Goal: Task Accomplishment & Management: Manage account settings

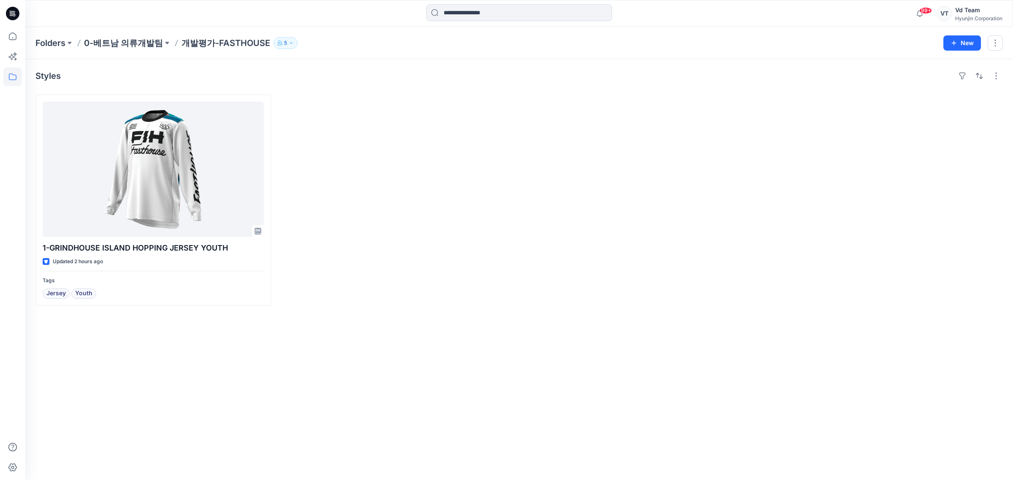
click at [128, 464] on div "Styles 1-GRINDHOUSE ISLAND HOPPING JERSEY YOUTH Updated 2 hours ago Tags Jersey…" at bounding box center [519, 269] width 988 height 421
click at [131, 44] on p "0-베트남 의류개발팀" at bounding box center [123, 43] width 79 height 12
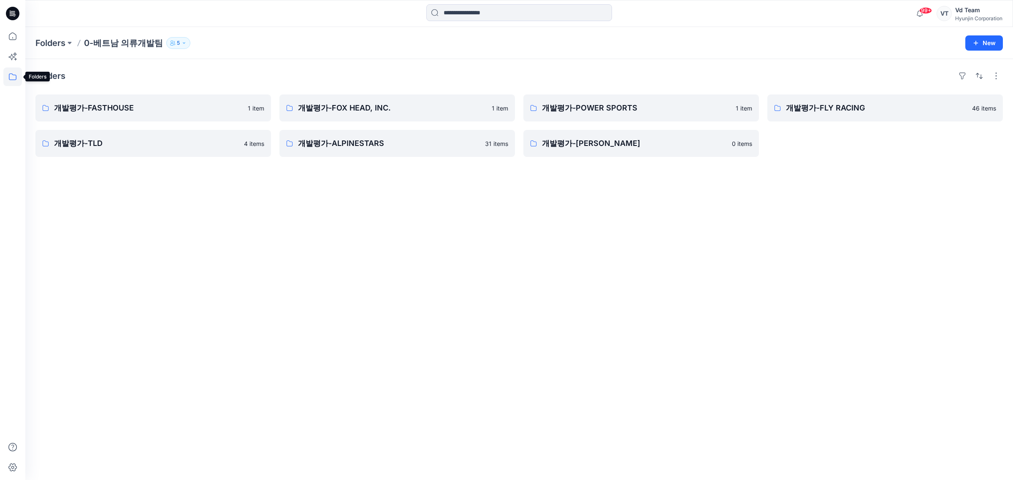
click at [11, 73] on icon at bounding box center [12, 77] width 19 height 19
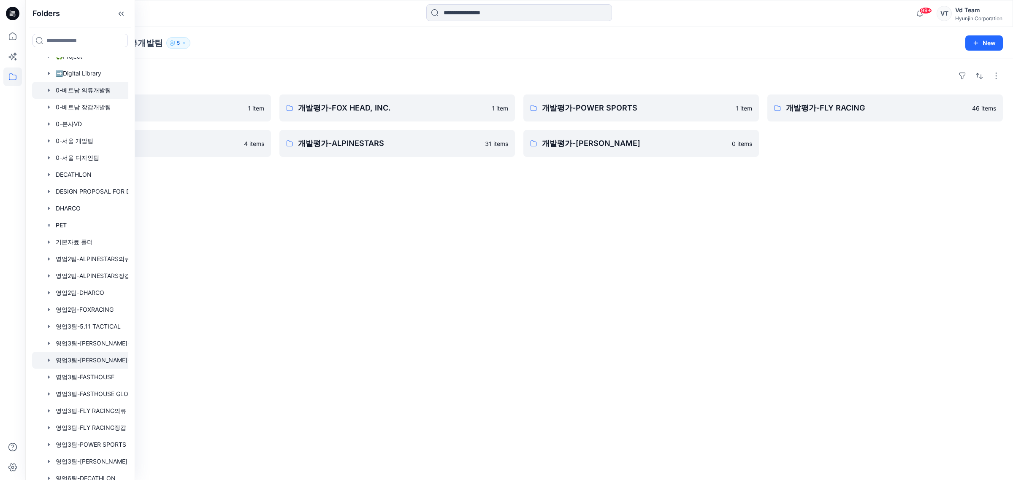
scroll to position [51, 0]
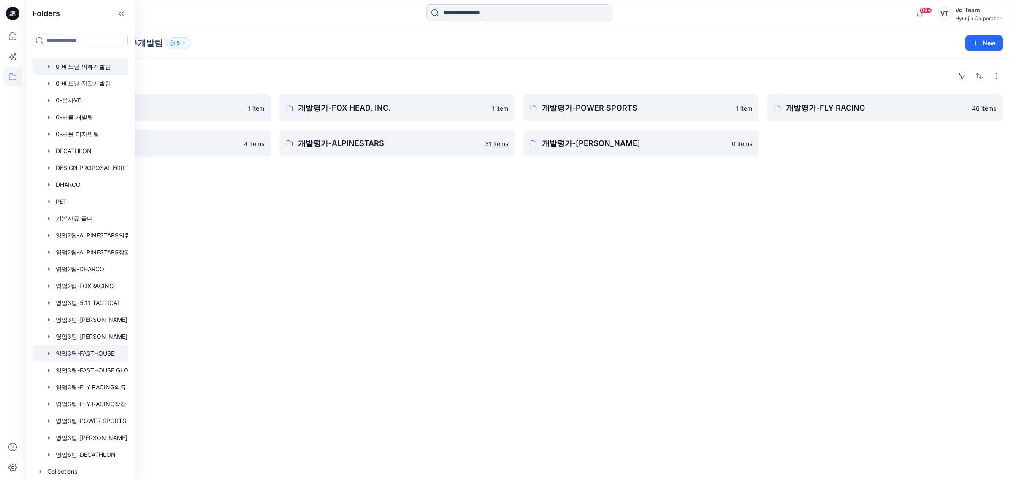
click at [78, 353] on div at bounding box center [91, 353] width 118 height 17
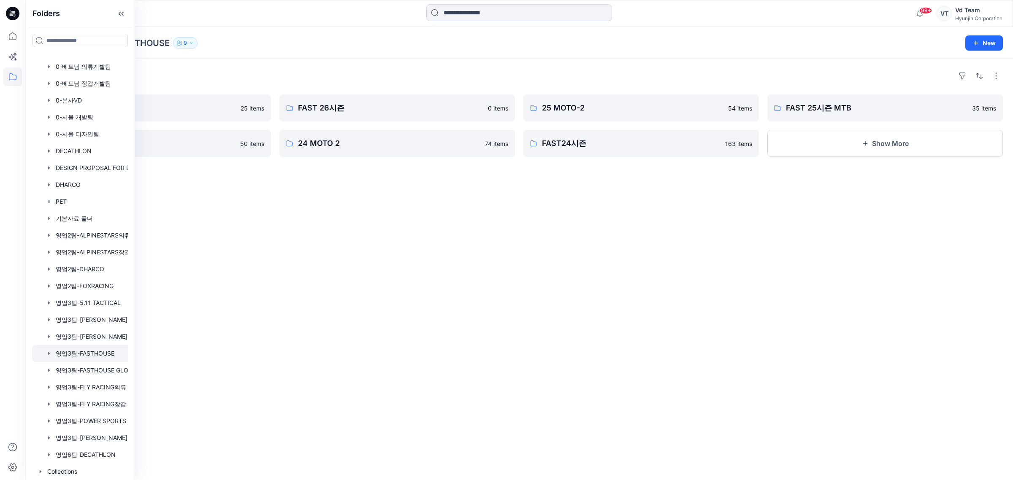
click at [493, 281] on div "Folders 26 MOTO-2 25 items 25 MOTO-1 50 items FAST 26시즌 0 items 24 MOTO 2 74 it…" at bounding box center [519, 269] width 988 height 421
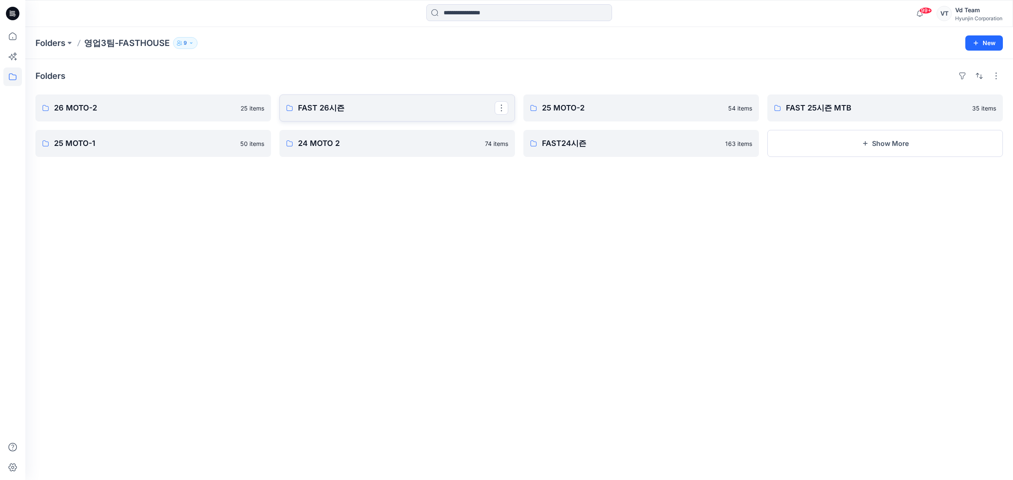
click at [441, 98] on link "FAST 26시즌" at bounding box center [397, 108] width 236 height 27
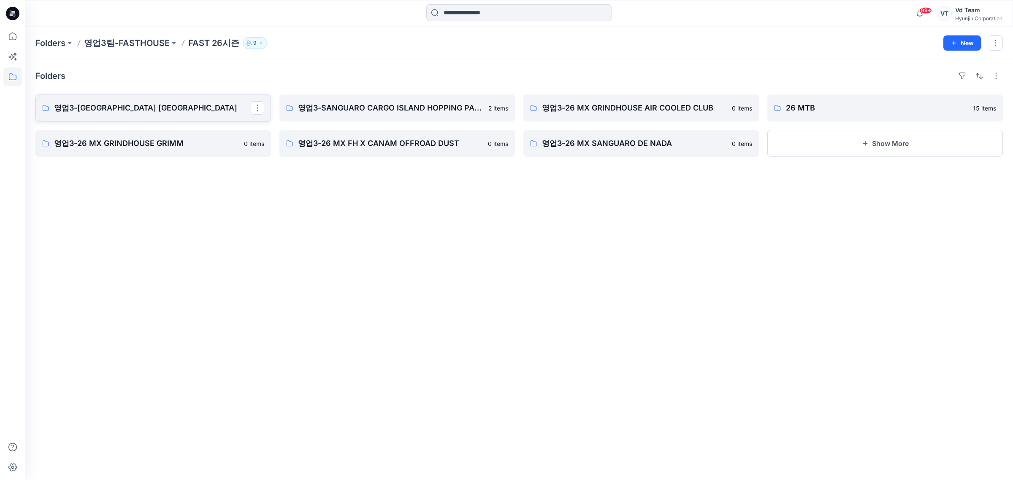
click at [124, 115] on link "영업3-GRINDHOUSE ISLAND HOPPING JERSEY" at bounding box center [153, 108] width 236 height 27
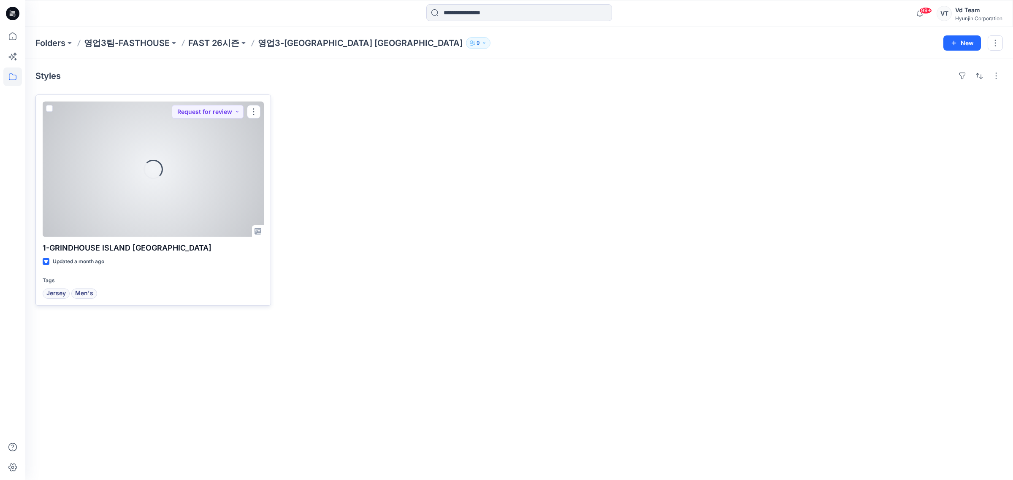
click at [127, 144] on div "Loading..." at bounding box center [153, 170] width 221 height 136
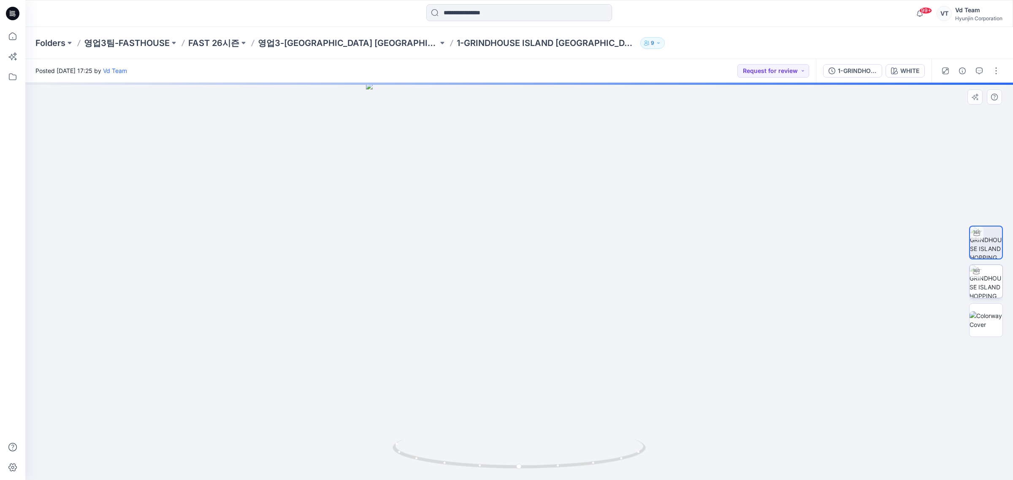
click at [989, 284] on img at bounding box center [986, 281] width 33 height 33
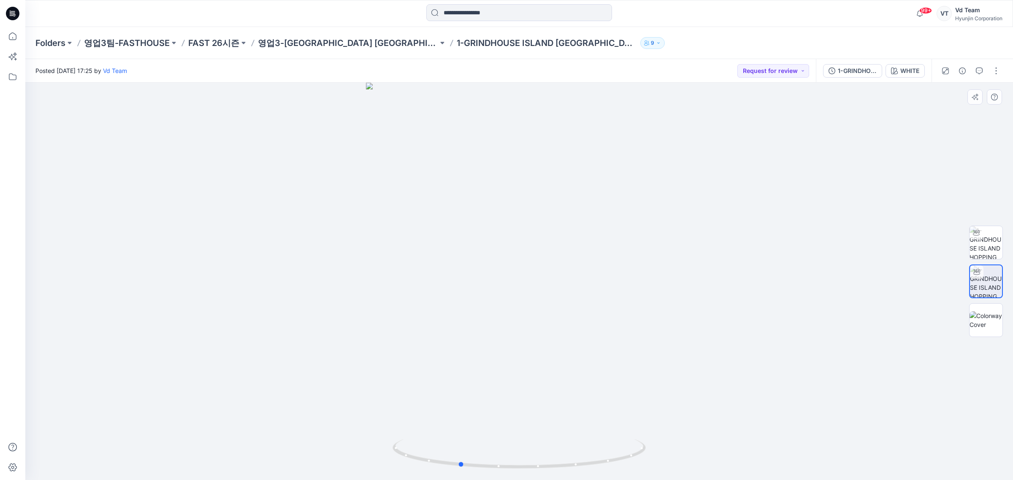
drag, startPoint x: 541, startPoint y: 417, endPoint x: 512, endPoint y: 417, distance: 29.1
click at [512, 417] on div at bounding box center [519, 282] width 988 height 398
click at [12, 5] on icon at bounding box center [13, 13] width 14 height 27
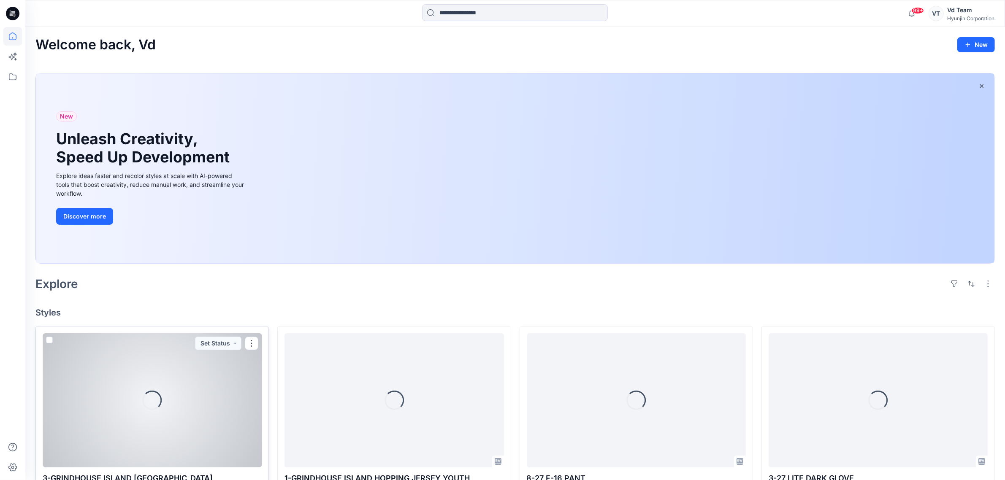
click at [150, 391] on div "Loading..." at bounding box center [152, 401] width 219 height 134
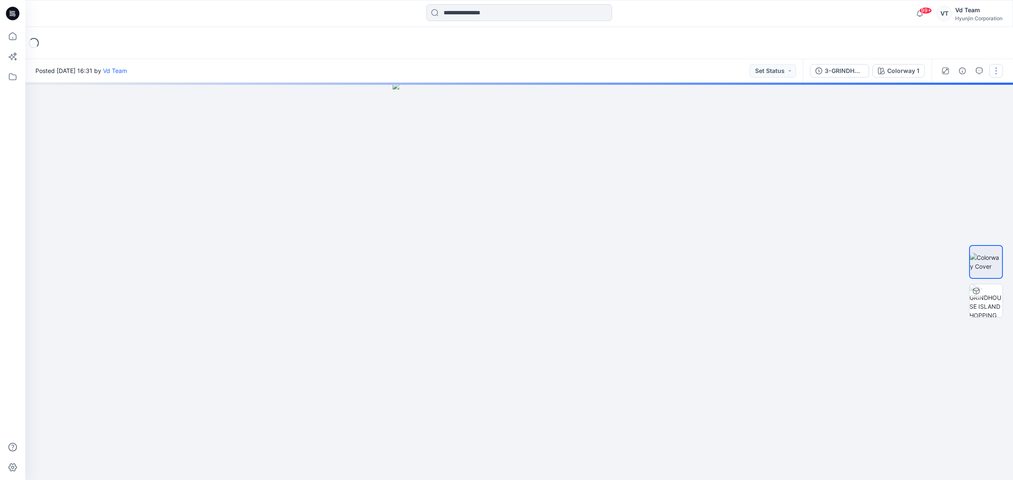
click at [997, 71] on button "button" at bounding box center [997, 71] width 14 height 14
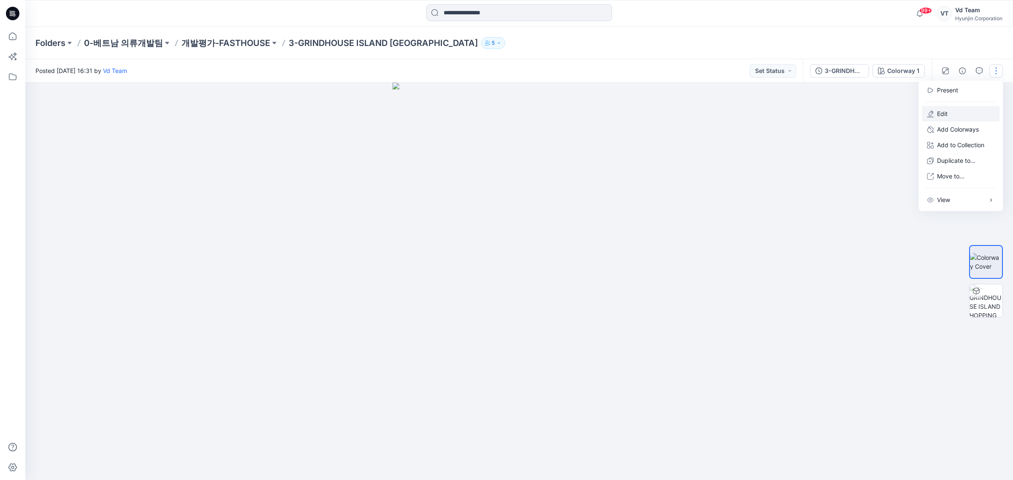
click at [955, 110] on button "Edit" at bounding box center [961, 114] width 78 height 16
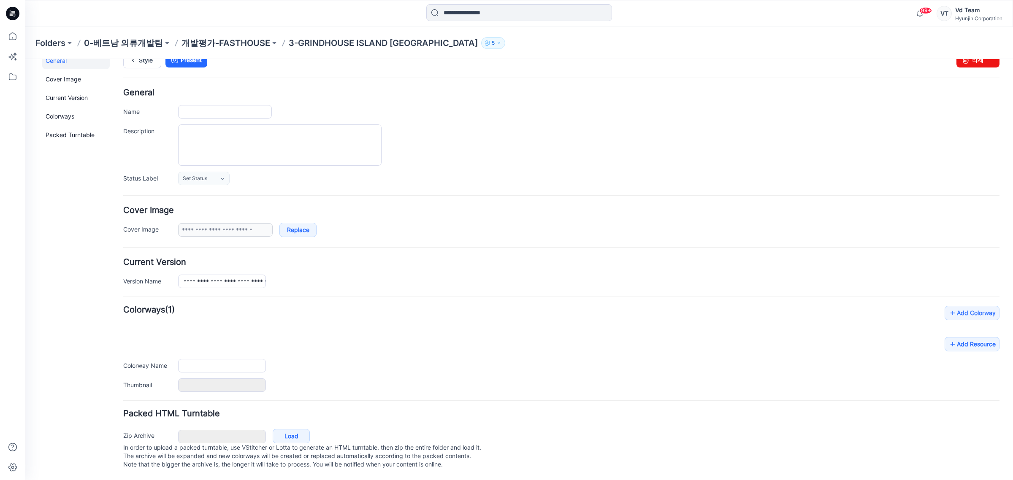
type input "**********"
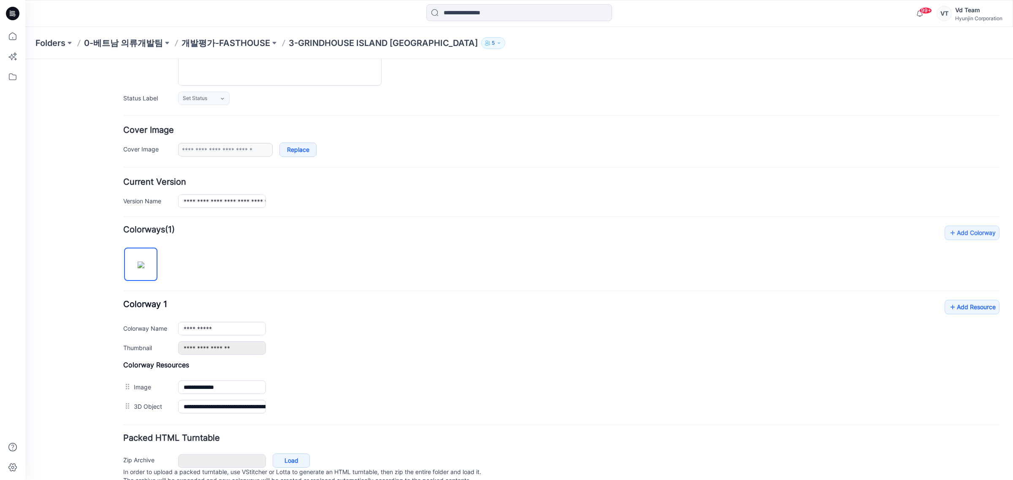
scroll to position [133, 0]
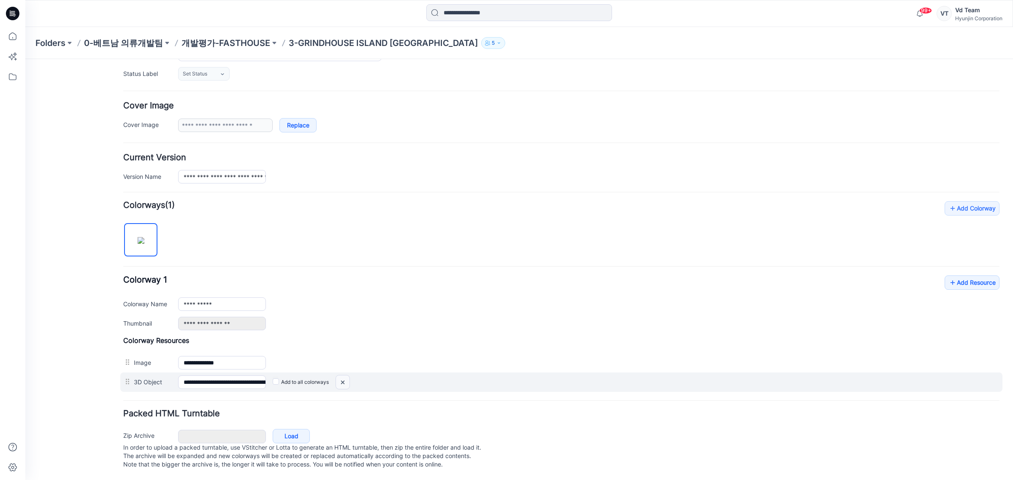
click at [25, 59] on img at bounding box center [25, 59] width 0 height 0
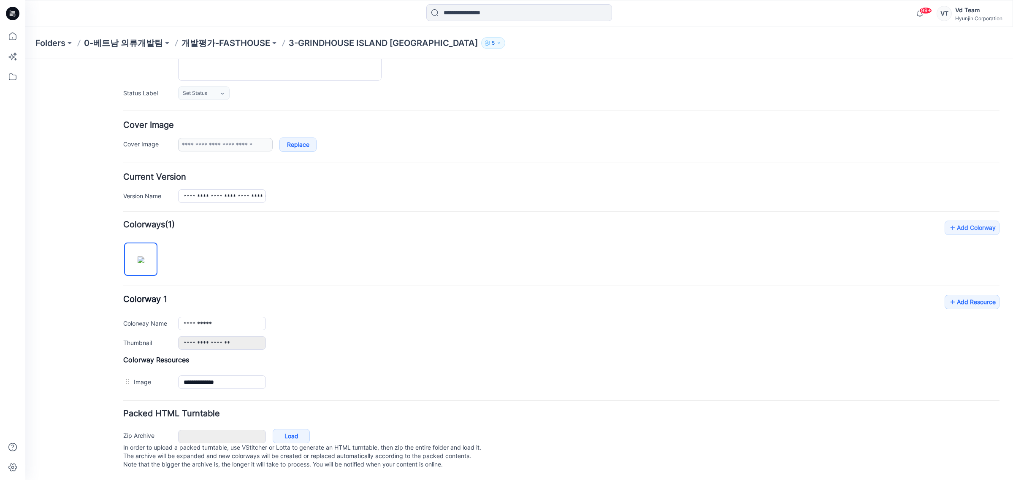
scroll to position [113, 0]
click at [290, 429] on link "Load" at bounding box center [291, 436] width 37 height 14
click at [307, 429] on link "Load" at bounding box center [291, 436] width 37 height 14
click at [246, 47] on p "개발평가-FASTHOUSE" at bounding box center [226, 43] width 89 height 12
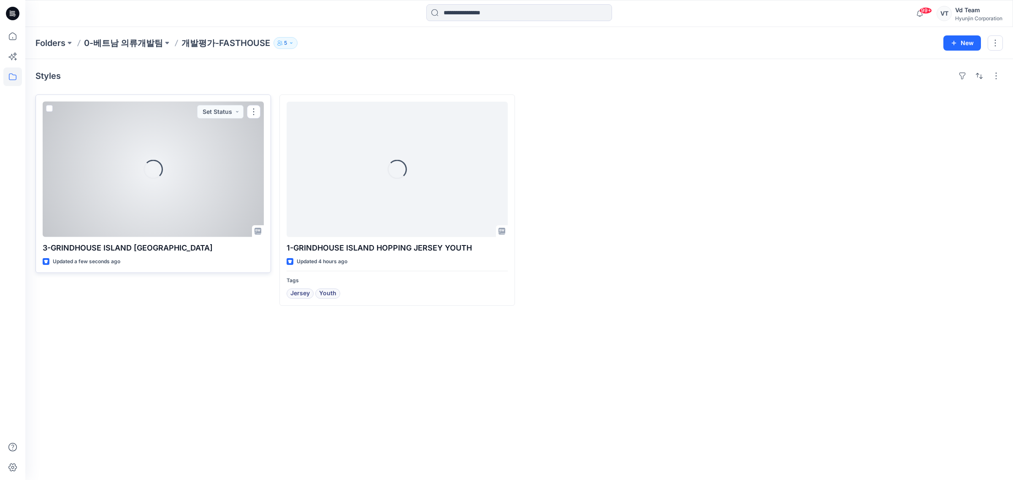
click at [216, 174] on div "Loading..." at bounding box center [153, 170] width 221 height 136
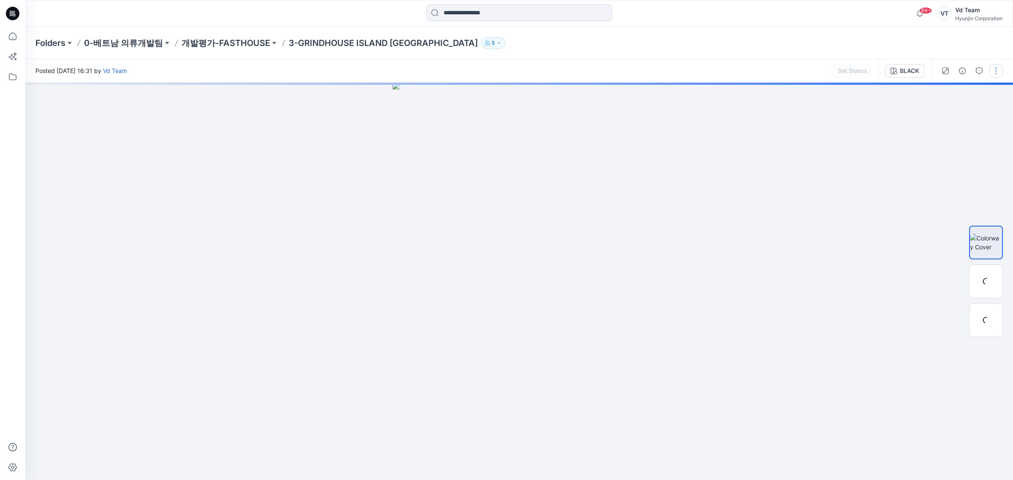
click at [995, 73] on button "button" at bounding box center [997, 71] width 14 height 14
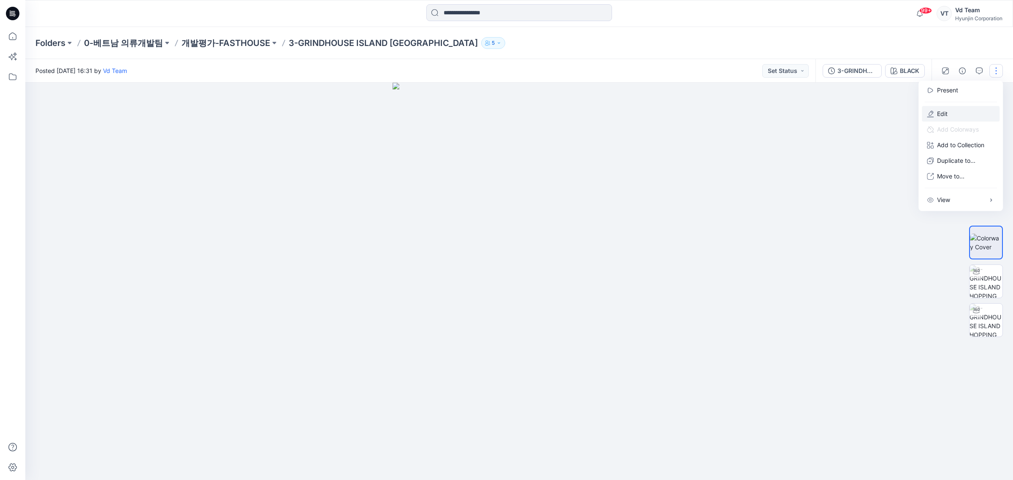
click at [951, 112] on button "Edit" at bounding box center [961, 114] width 78 height 16
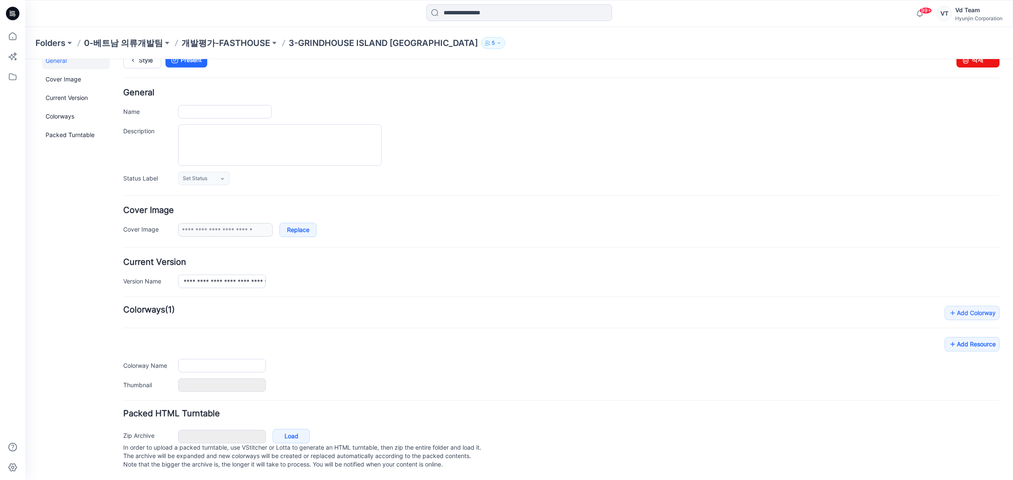
type input "**********"
type input "*****"
type input "**********"
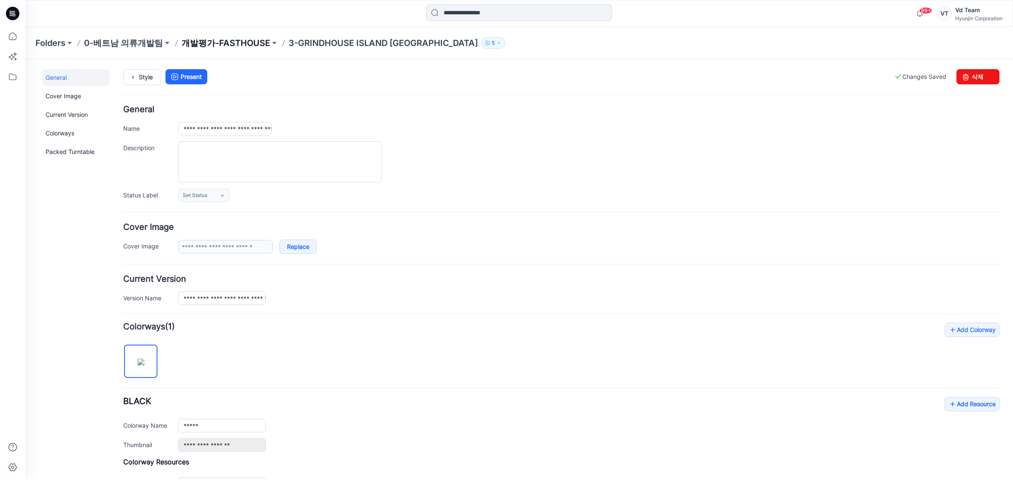
click at [247, 38] on p "개발평가-FASTHOUSE" at bounding box center [226, 43] width 89 height 12
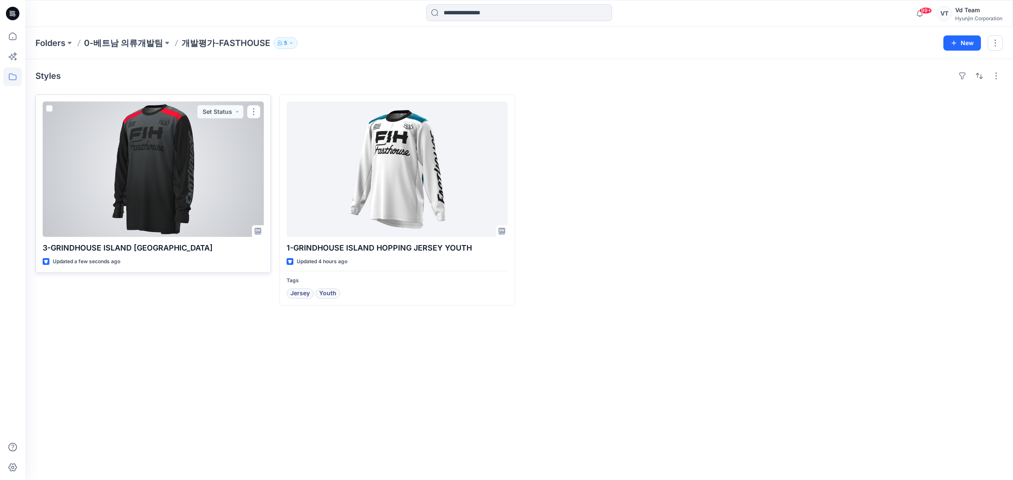
click at [183, 210] on div at bounding box center [153, 170] width 221 height 136
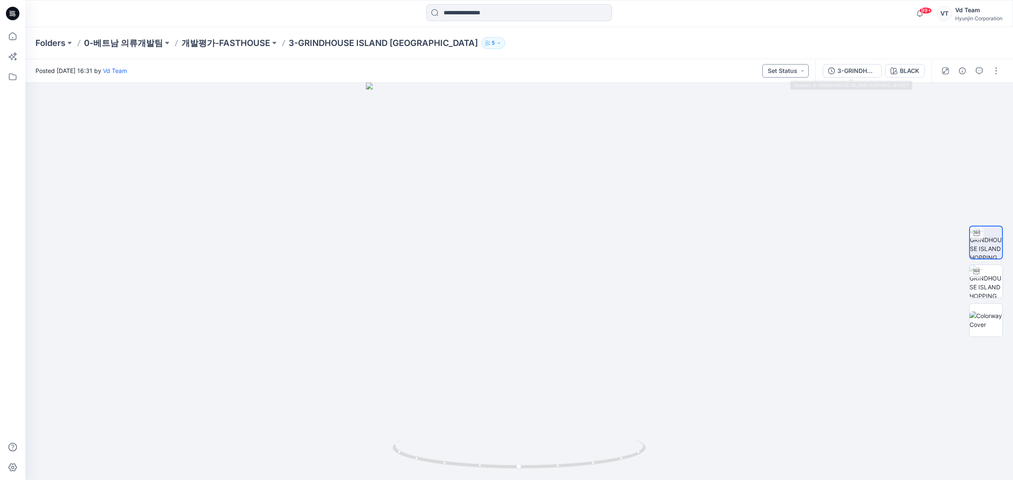
click at [790, 66] on button "Set Status" at bounding box center [785, 71] width 46 height 14
click at [775, 150] on p "Request for review" at bounding box center [772, 152] width 47 height 11
click at [963, 72] on icon "button" at bounding box center [962, 71] width 7 height 7
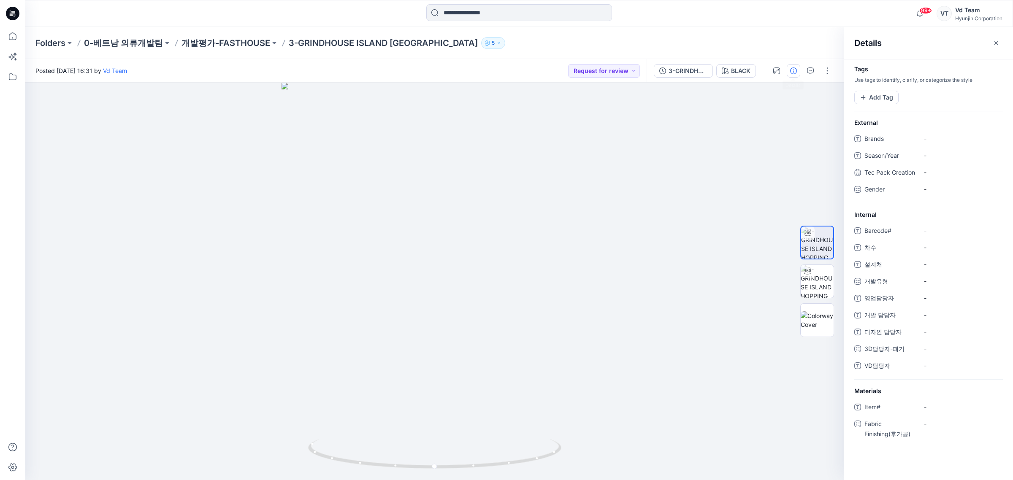
click at [936, 229] on div "Internal Barcode# - 차수 - 설계처 - 개발유형 - 영업담당자 - 개발 담당자 - 디자인 담당자 - 3D담당자-폐기 - VD담…" at bounding box center [928, 295] width 169 height 170
click at [931, 235] on span "-" at bounding box center [960, 230] width 73 height 9
type textarea "*********"
click at [889, 105] on div at bounding box center [928, 111] width 169 height 14
click at [887, 101] on button "Add Tag" at bounding box center [876, 98] width 44 height 14
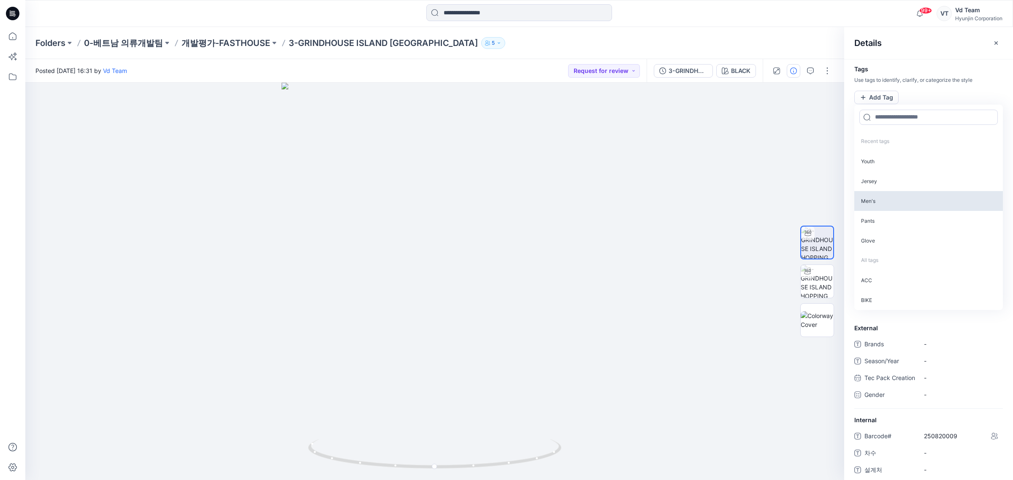
click at [869, 197] on p "Men's" at bounding box center [928, 201] width 149 height 20
click at [895, 176] on p "Jersey" at bounding box center [928, 181] width 149 height 20
click at [942, 69] on h4 "Tags" at bounding box center [928, 69] width 169 height 7
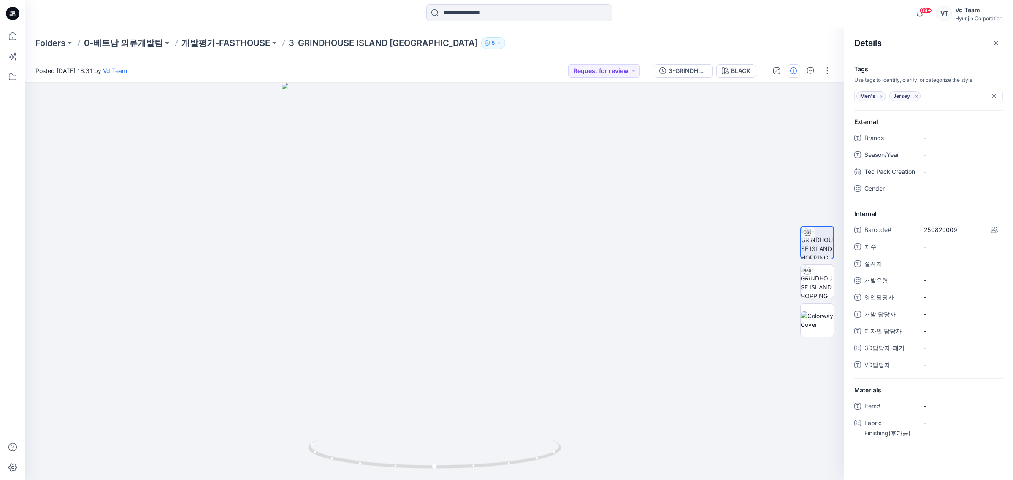
click at [932, 129] on div "External Brands - Season/Year - Tec Pack Creation - Gender -" at bounding box center [928, 159] width 169 height 85
click at [936, 134] on span "-" at bounding box center [960, 137] width 73 height 9
type textarea "*********"
click at [936, 195] on div "-" at bounding box center [930, 188] width 13 height 12
click at [881, 195] on span "Gender" at bounding box center [890, 190] width 51 height 12
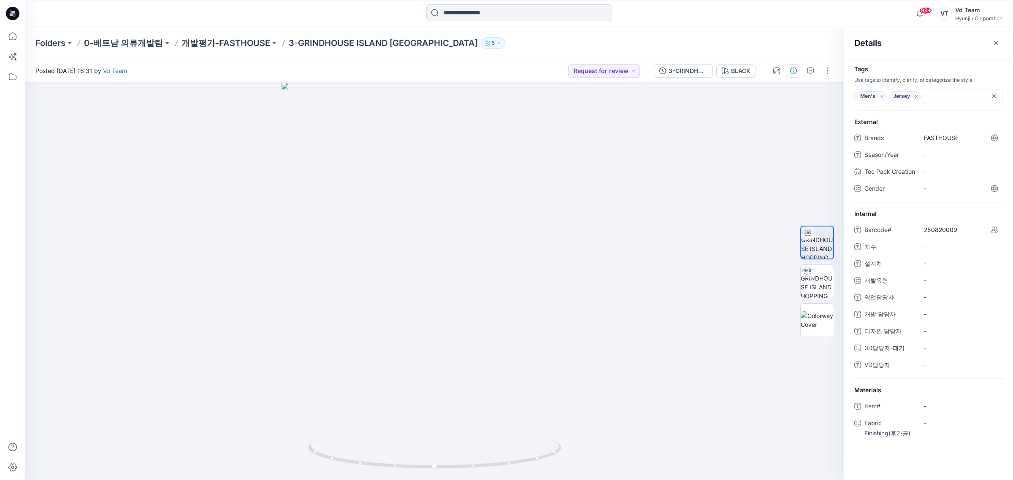
click at [890, 160] on span "Season/Year" at bounding box center [890, 156] width 51 height 12
click at [943, 160] on div "-" at bounding box center [961, 155] width 84 height 14
type textarea "**"
click at [942, 251] on span "-" at bounding box center [960, 246] width 73 height 9
type textarea "*"
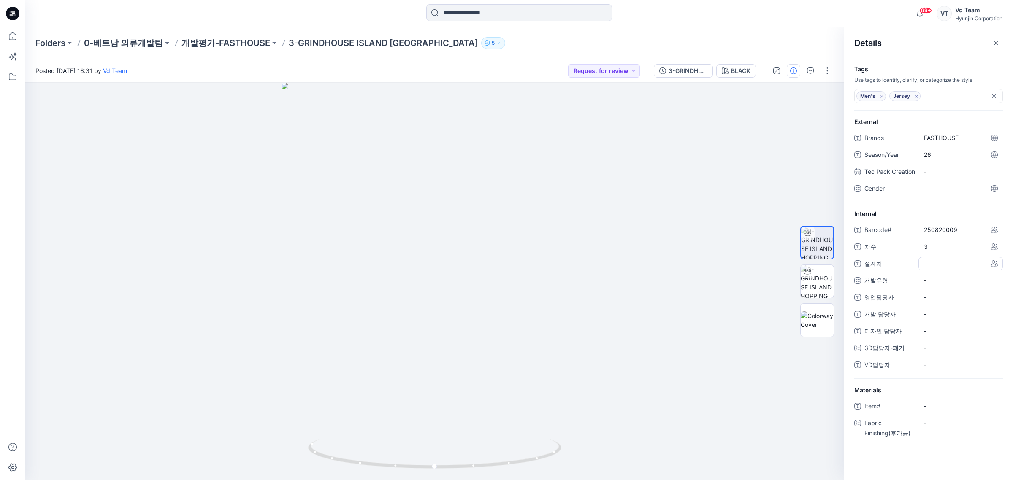
click at [934, 268] on span "-" at bounding box center [960, 263] width 73 height 9
type textarea "****"
click at [963, 369] on span "-" at bounding box center [960, 365] width 73 height 9
type textarea "**"
click at [952, 288] on div "-" at bounding box center [961, 281] width 84 height 14
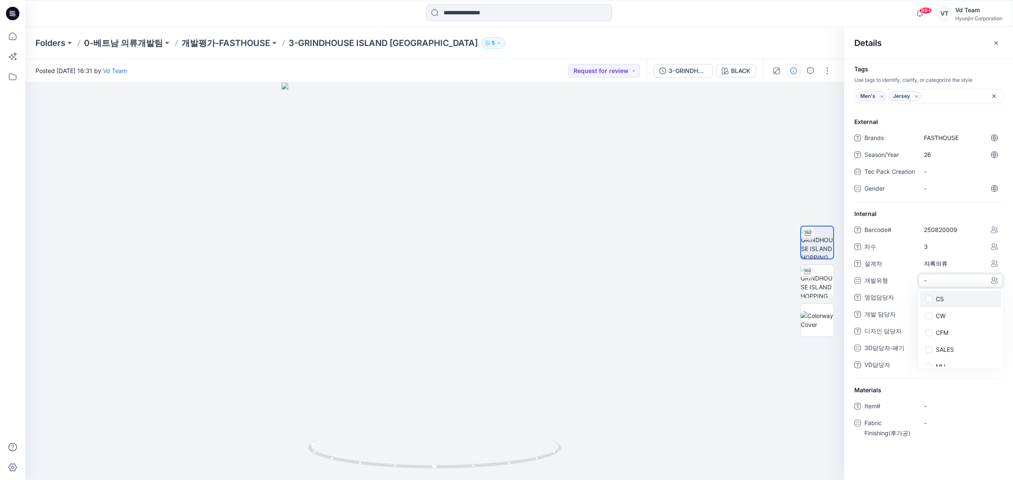
click at [928, 303] on span at bounding box center [929, 299] width 7 height 7
click at [874, 305] on span "영업담당자" at bounding box center [890, 299] width 51 height 12
click at [925, 298] on div "Barcode# 250820009 차수 3 설계처 쟈록의류 개발유형 CS 영업담당자 - 개발 담당자 - 디자인 담당자 - 3D담당자-폐기 - …" at bounding box center [928, 301] width 149 height 157
click at [938, 303] on span "-" at bounding box center [960, 298] width 73 height 9
type textarea "***"
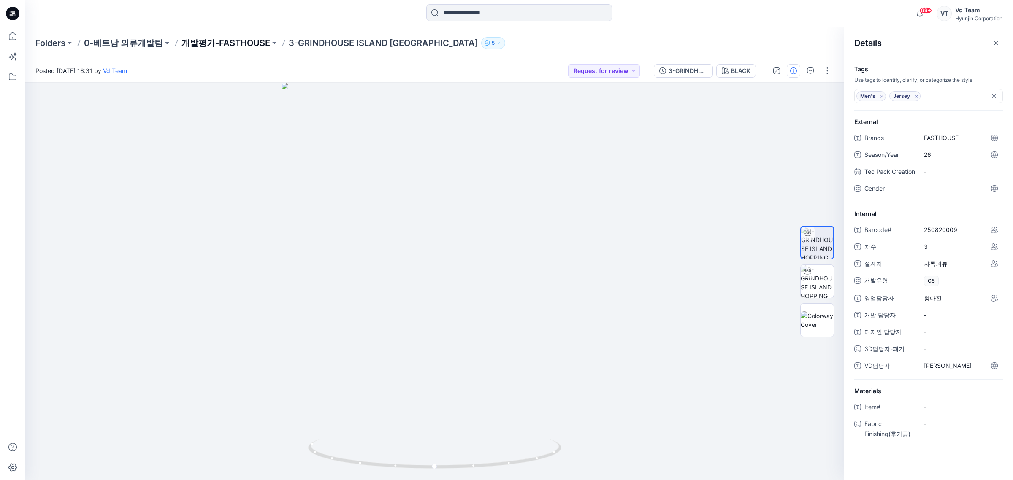
click at [212, 46] on p "개발평가-FASTHOUSE" at bounding box center [226, 43] width 89 height 12
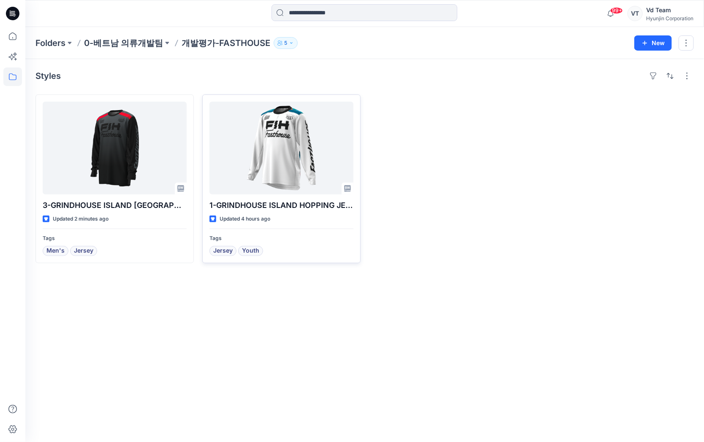
click at [281, 149] on div at bounding box center [281, 148] width 144 height 93
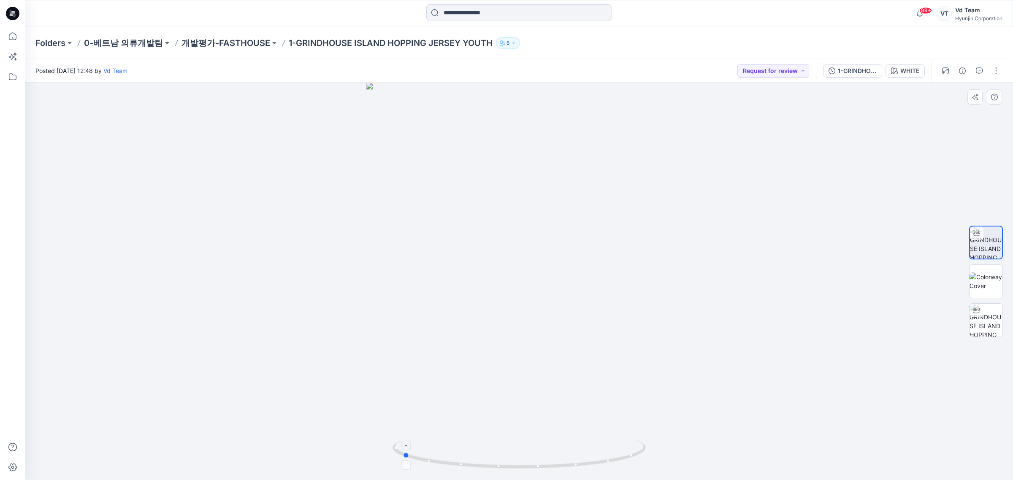
drag, startPoint x: 553, startPoint y: 435, endPoint x: 515, endPoint y: 447, distance: 39.8
click at [515, 447] on div at bounding box center [519, 282] width 988 height 398
drag, startPoint x: 976, startPoint y: 70, endPoint x: 967, endPoint y: 78, distance: 12.3
click at [976, 70] on icon "button" at bounding box center [979, 71] width 7 height 7
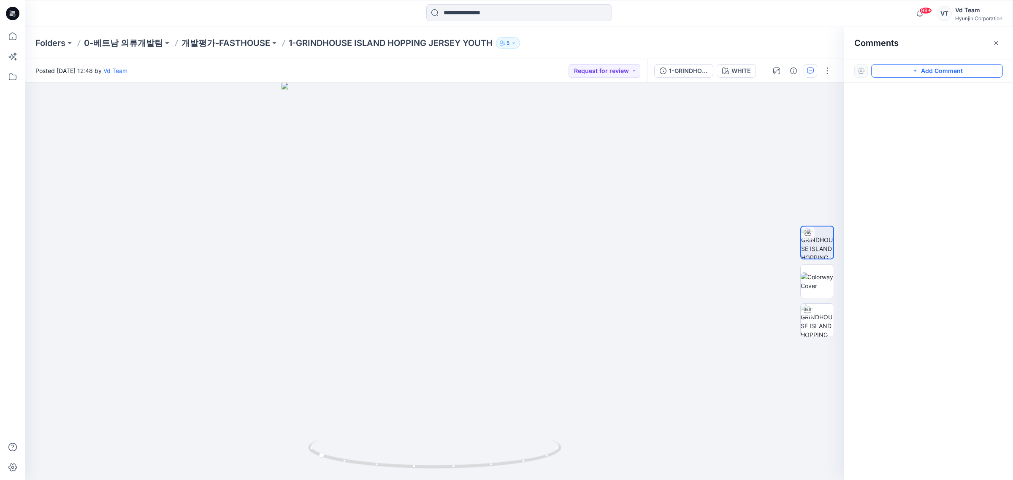
click at [906, 71] on button "Add Comment" at bounding box center [937, 71] width 132 height 14
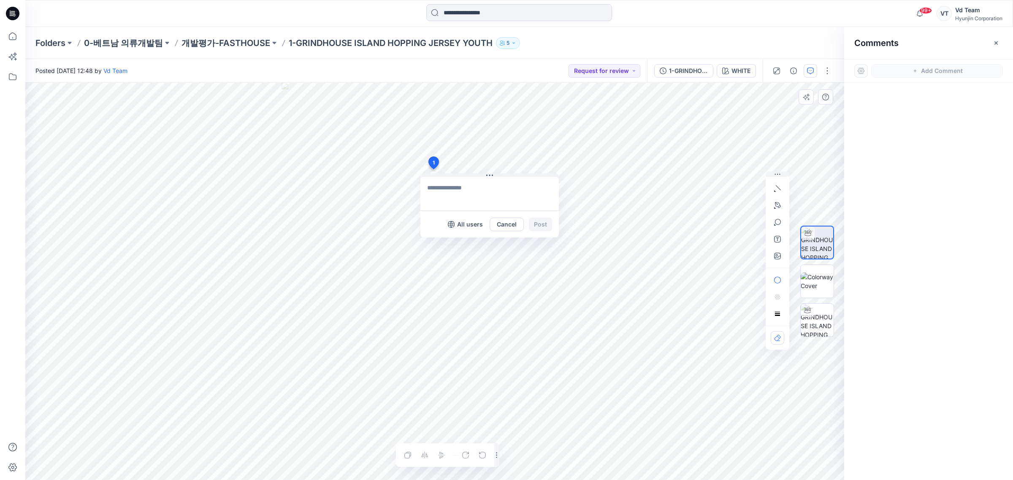
click at [433, 169] on div "1 All users Cancel Post Layer 1" at bounding box center [434, 282] width 819 height 398
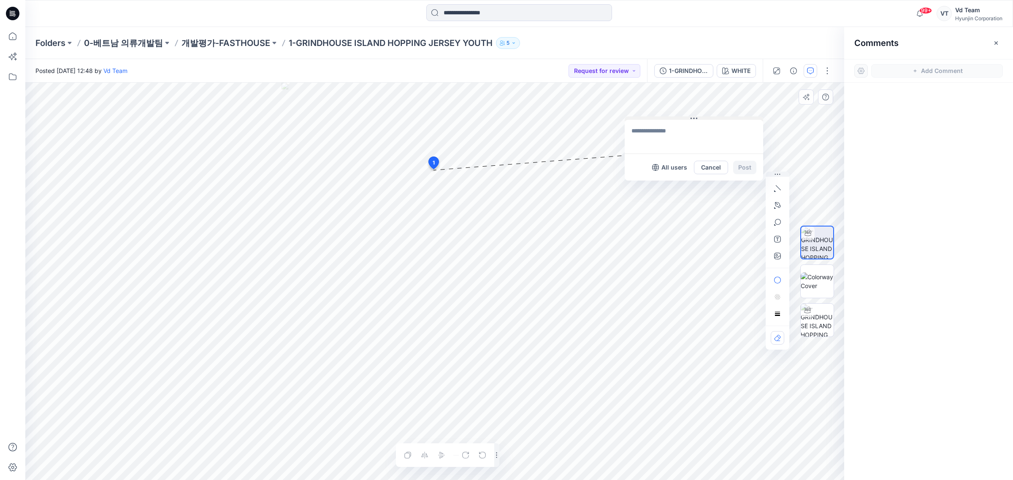
drag, startPoint x: 484, startPoint y: 174, endPoint x: 488, endPoint y: 173, distance: 4.3
click at [688, 117] on button at bounding box center [694, 119] width 138 height 5
click at [692, 129] on textarea at bounding box center [694, 137] width 138 height 34
type textarea "**********"
click at [752, 165] on button "Post" at bounding box center [744, 168] width 23 height 14
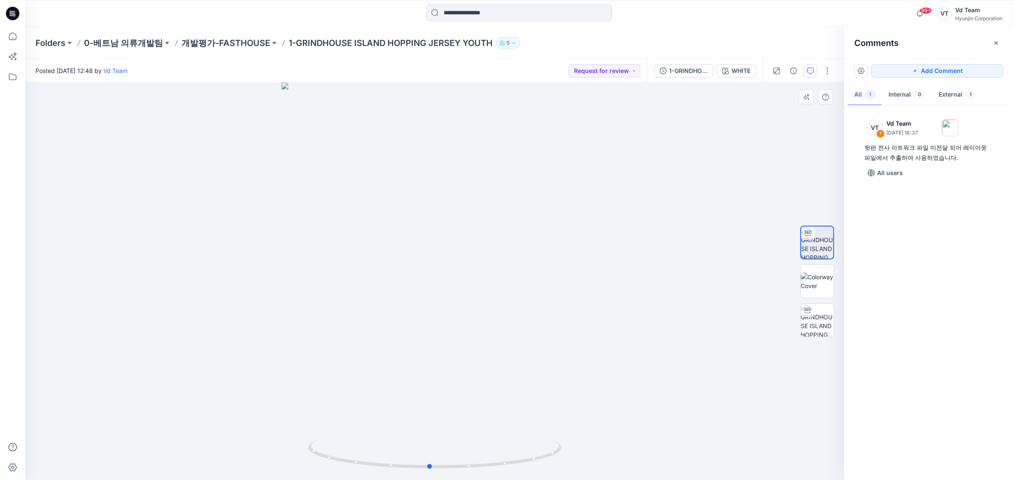
drag, startPoint x: 438, startPoint y: 442, endPoint x: 190, endPoint y: 448, distance: 247.9
click at [190, 448] on div at bounding box center [434, 282] width 819 height 398
click at [993, 45] on icon "button" at bounding box center [996, 43] width 7 height 7
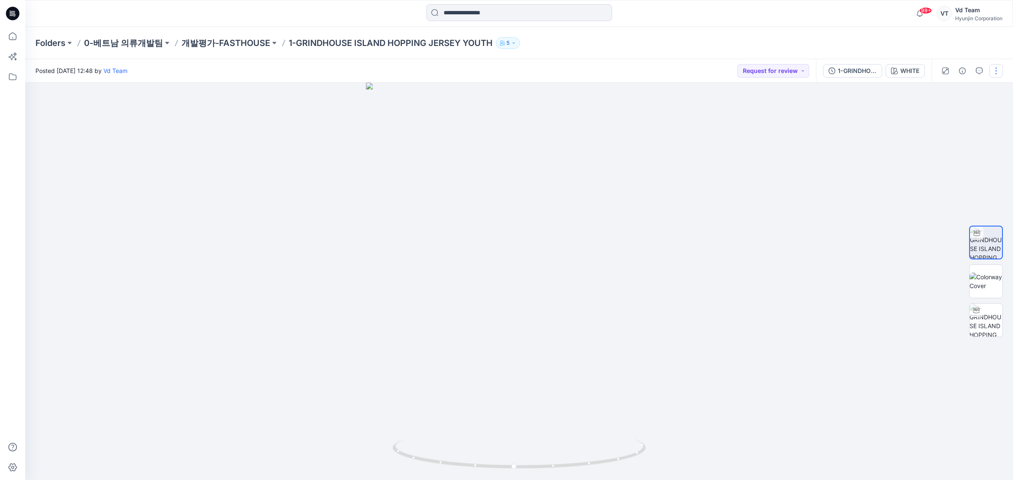
drag, startPoint x: 996, startPoint y: 70, endPoint x: 992, endPoint y: 81, distance: 11.8
click at [997, 70] on button "button" at bounding box center [997, 71] width 14 height 14
click at [948, 112] on button "Edit" at bounding box center [961, 114] width 78 height 16
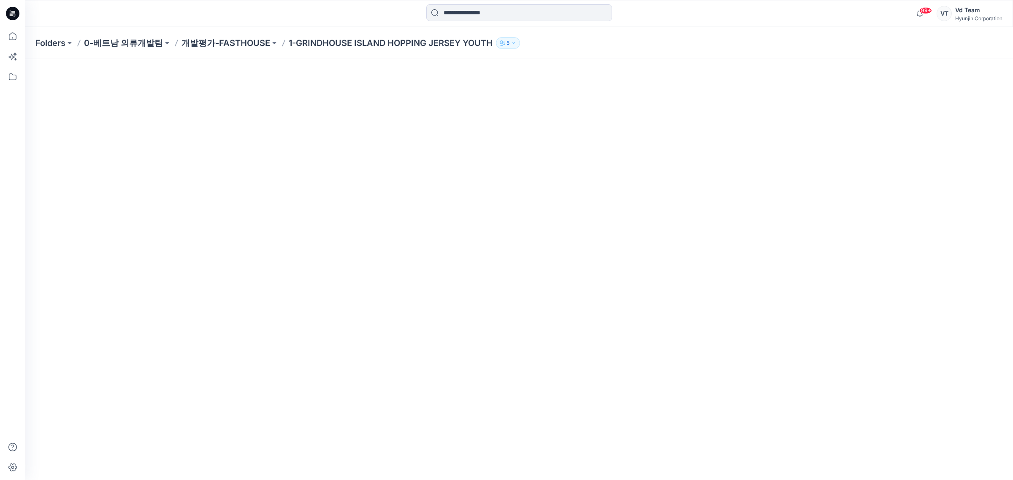
scroll to position [27, 0]
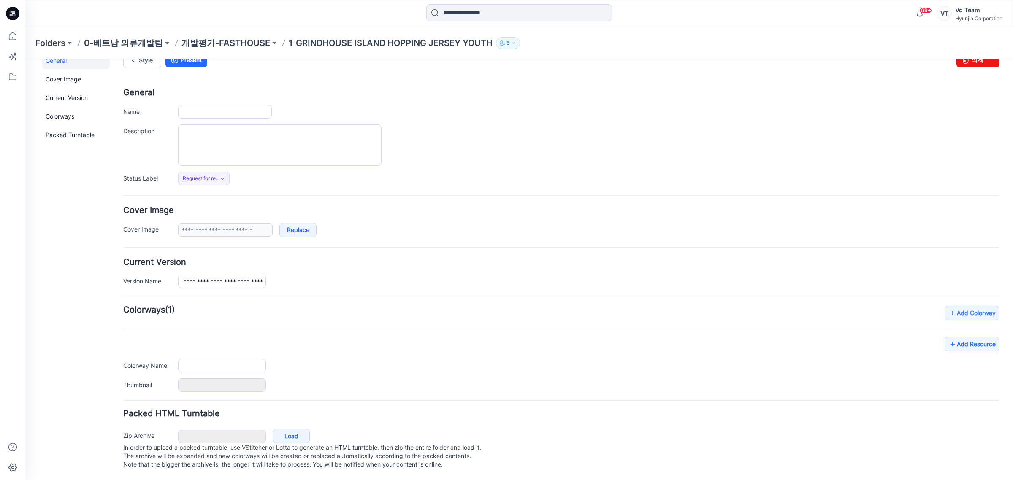
type input "**********"
type input "*****"
type input "**********"
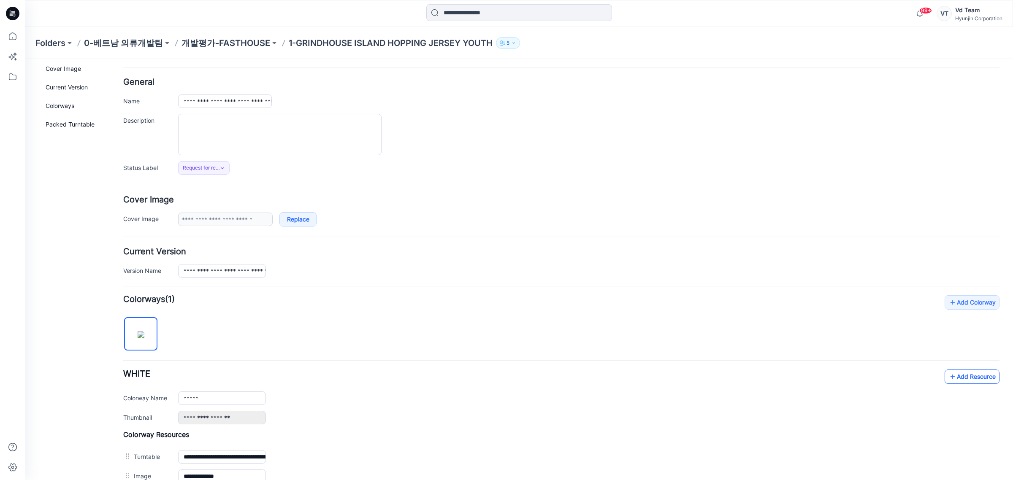
click at [968, 380] on link "Add Resource" at bounding box center [972, 377] width 55 height 14
click at [402, 282] on form "**********" at bounding box center [561, 331] width 876 height 507
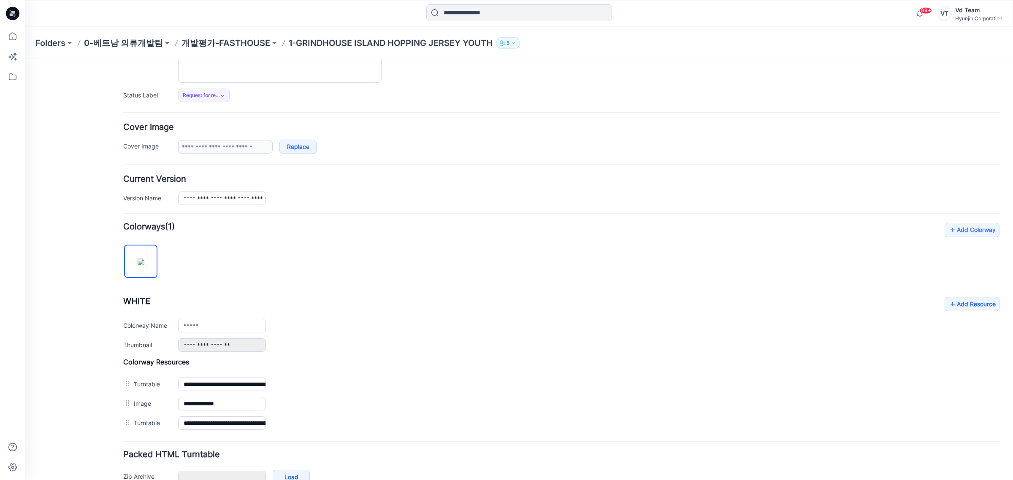
scroll to position [152, 0]
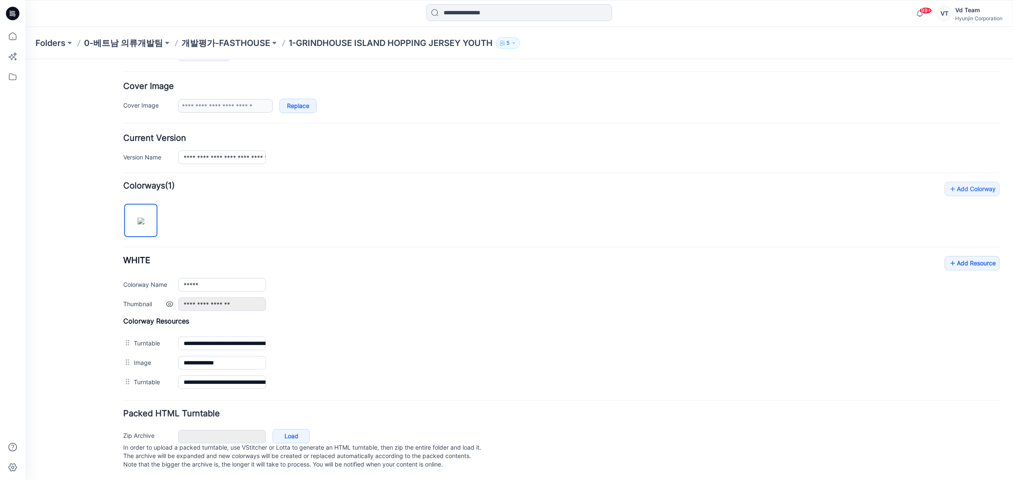
click at [988, 298] on div "**********" at bounding box center [589, 305] width 822 height 14
click at [871, 256] on div "**********" at bounding box center [561, 283] width 876 height 55
drag, startPoint x: 925, startPoint y: 257, endPoint x: 970, endPoint y: 257, distance: 45.2
click at [926, 257] on div "**********" at bounding box center [561, 283] width 876 height 55
click at [970, 257] on link "Add Resource" at bounding box center [972, 263] width 55 height 14
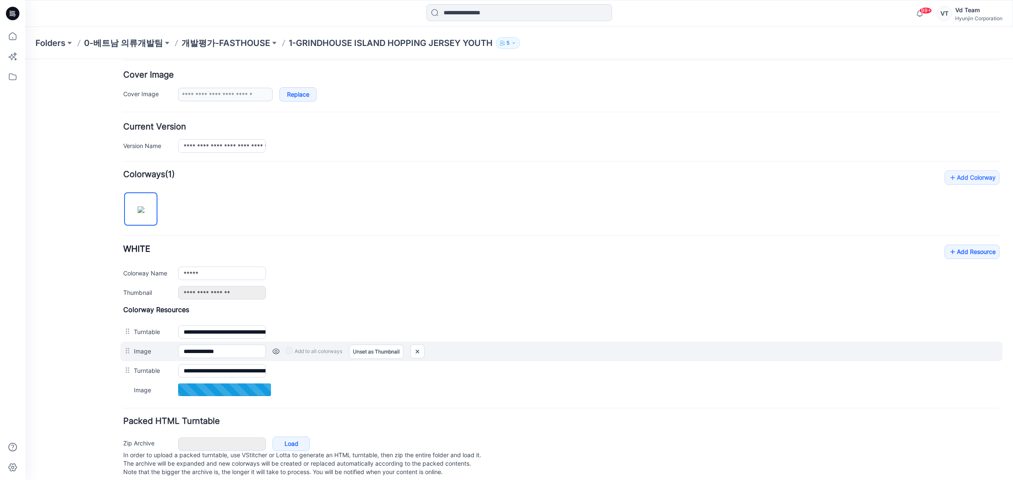
click at [127, 360] on div "**********" at bounding box center [561, 351] width 882 height 19
drag, startPoint x: 127, startPoint y: 357, endPoint x: 130, endPoint y: 352, distance: 5.7
click at [128, 374] on div "**********" at bounding box center [561, 353] width 876 height 94
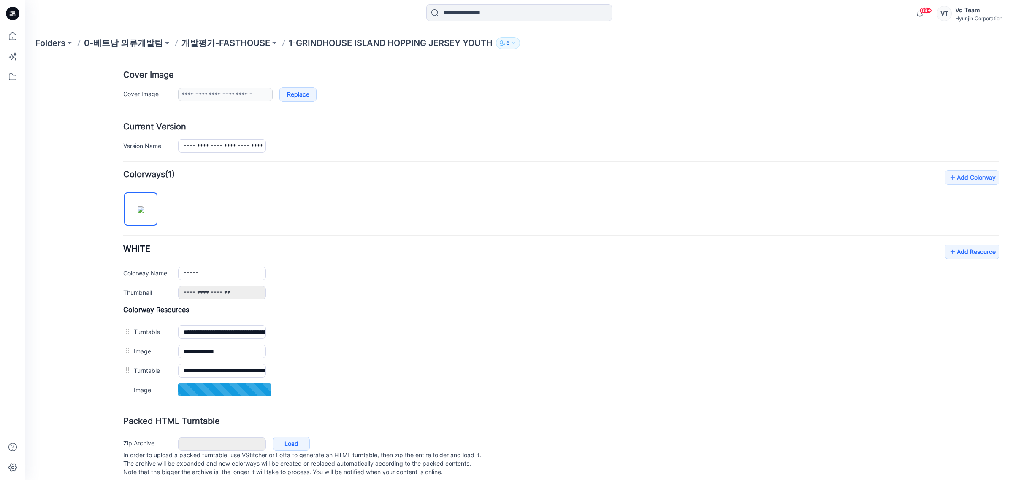
drag, startPoint x: 100, startPoint y: 353, endPoint x: 120, endPoint y: 354, distance: 20.3
click at [102, 353] on div "General Cover Image Current Version Colorways Packed Turntable" at bounding box center [76, 202] width 68 height 571
click at [237, 46] on p "개발평가-FASTHOUSE" at bounding box center [226, 43] width 89 height 12
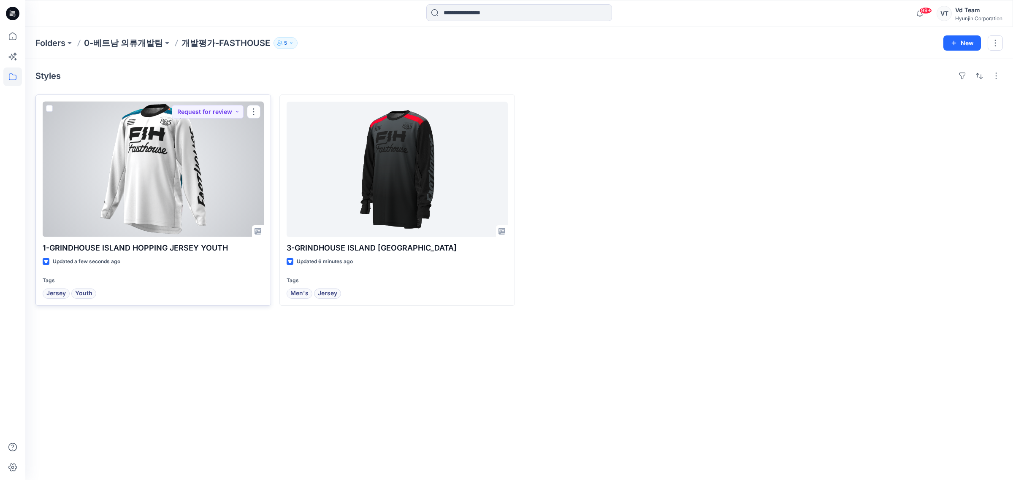
click at [198, 196] on div at bounding box center [153, 170] width 221 height 136
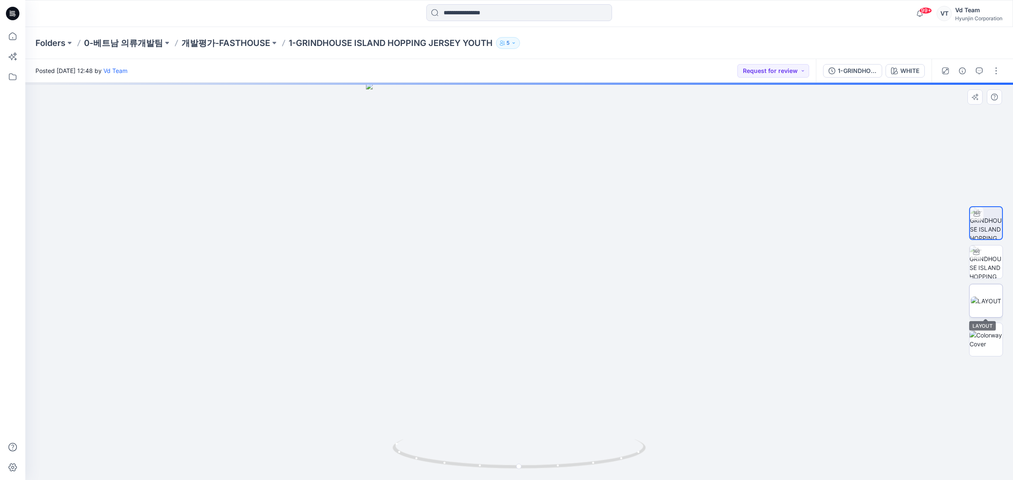
click at [971, 306] on img at bounding box center [986, 301] width 30 height 9
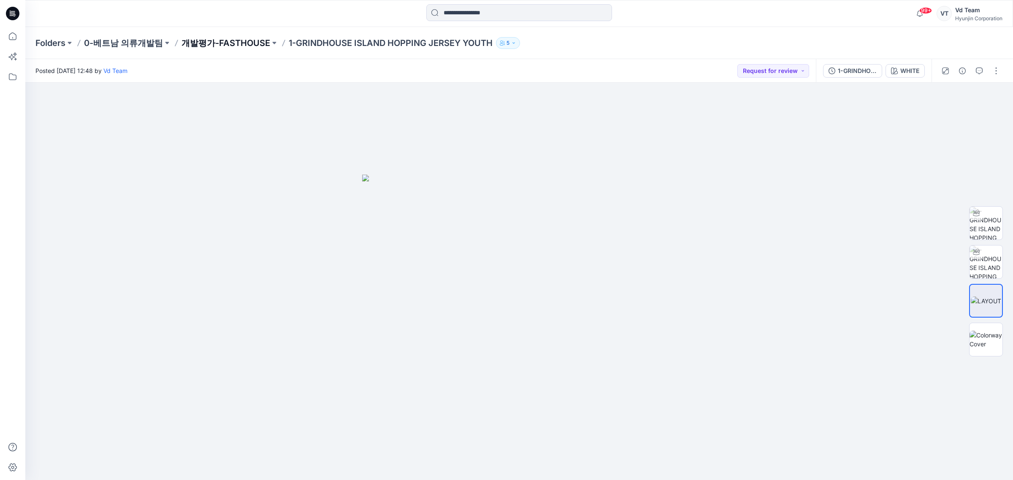
click at [209, 38] on p "개발평가-FASTHOUSE" at bounding box center [226, 43] width 89 height 12
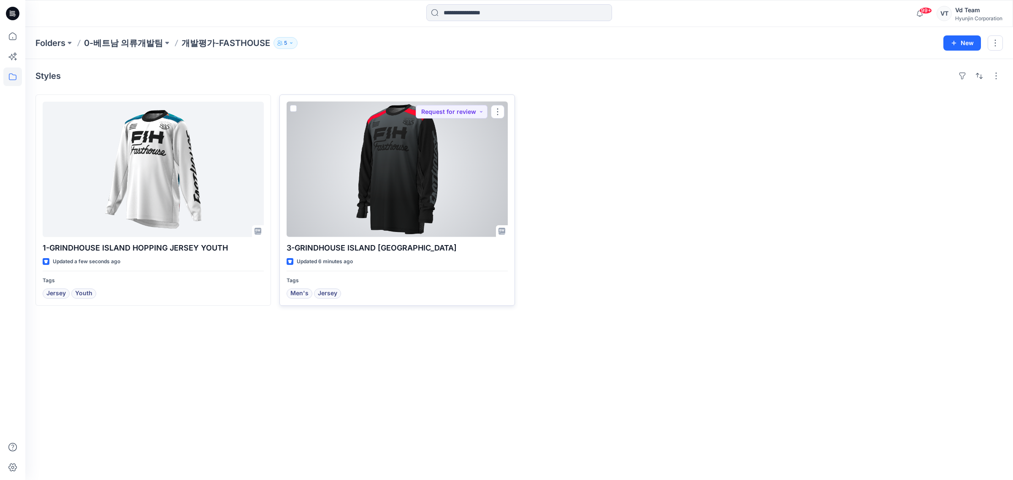
click at [334, 202] on div at bounding box center [397, 170] width 221 height 136
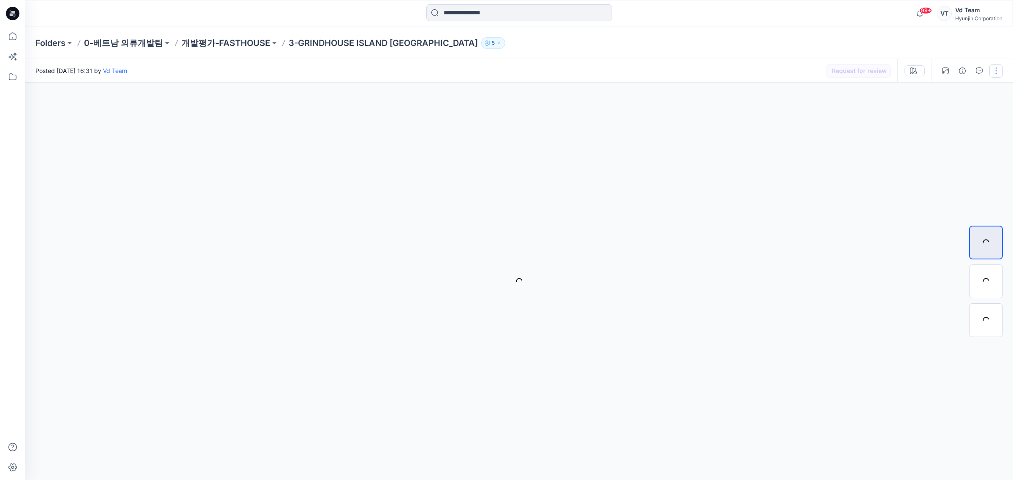
click at [1001, 66] on button "button" at bounding box center [997, 71] width 14 height 14
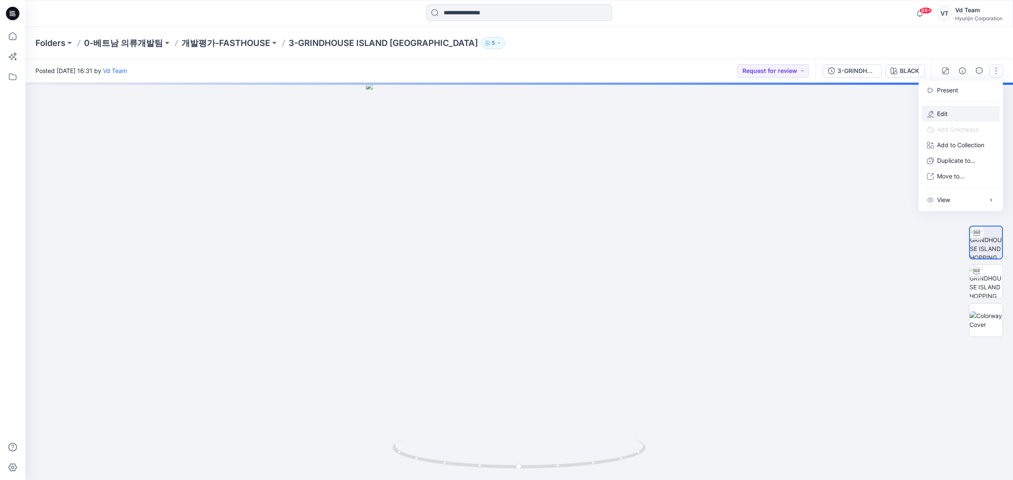
click at [967, 117] on button "Edit" at bounding box center [961, 114] width 78 height 16
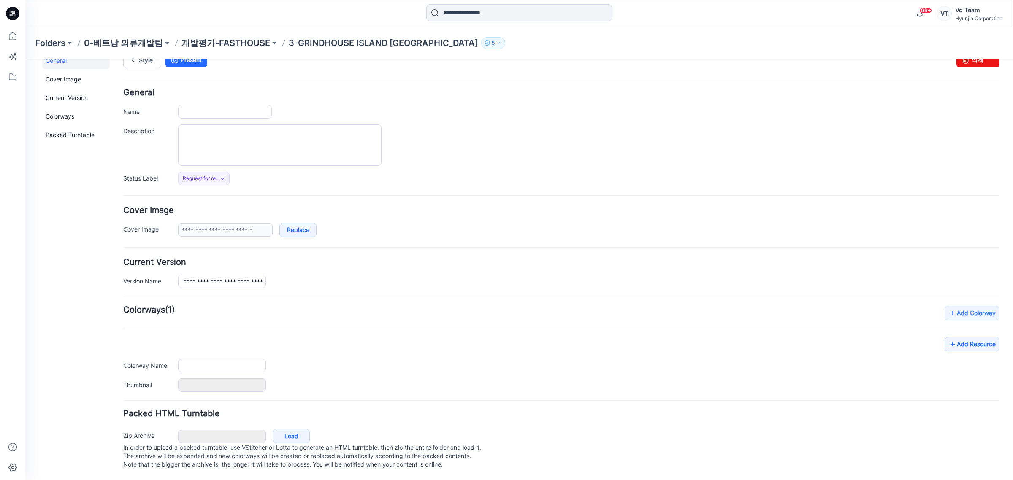
scroll to position [27, 0]
type input "**********"
type input "*****"
type input "**********"
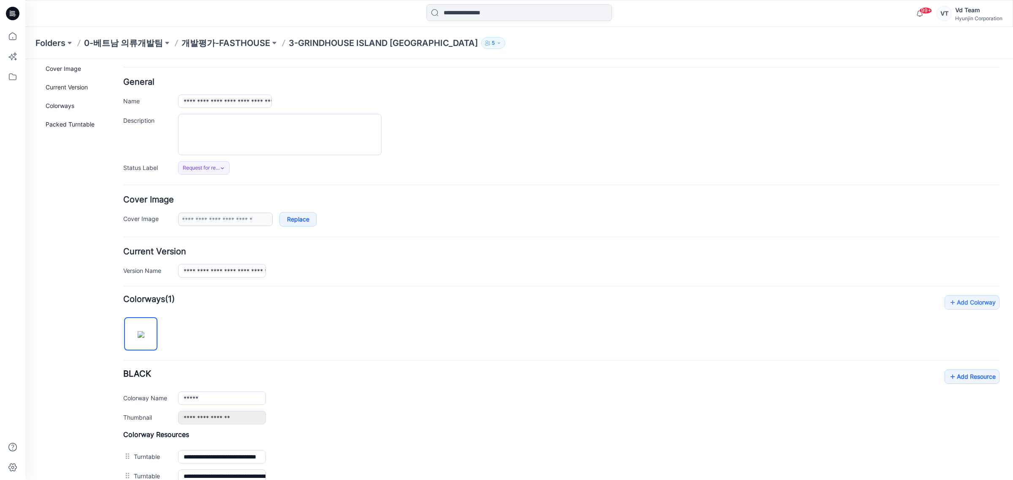
click at [952, 389] on div "**********" at bounding box center [561, 397] width 876 height 55
click at [956, 382] on link "Add Resource" at bounding box center [972, 377] width 55 height 14
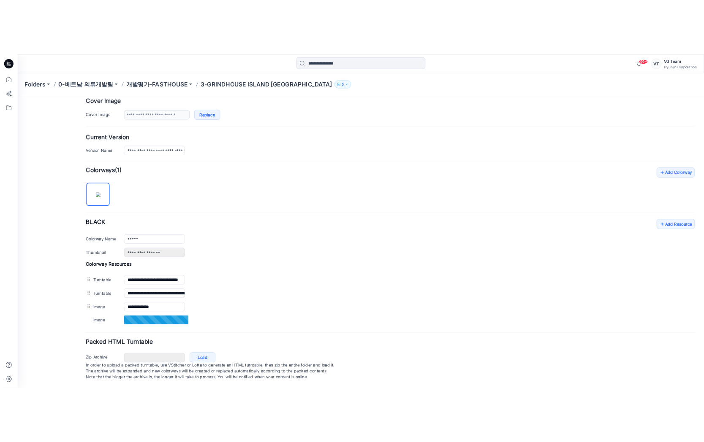
scroll to position [172, 0]
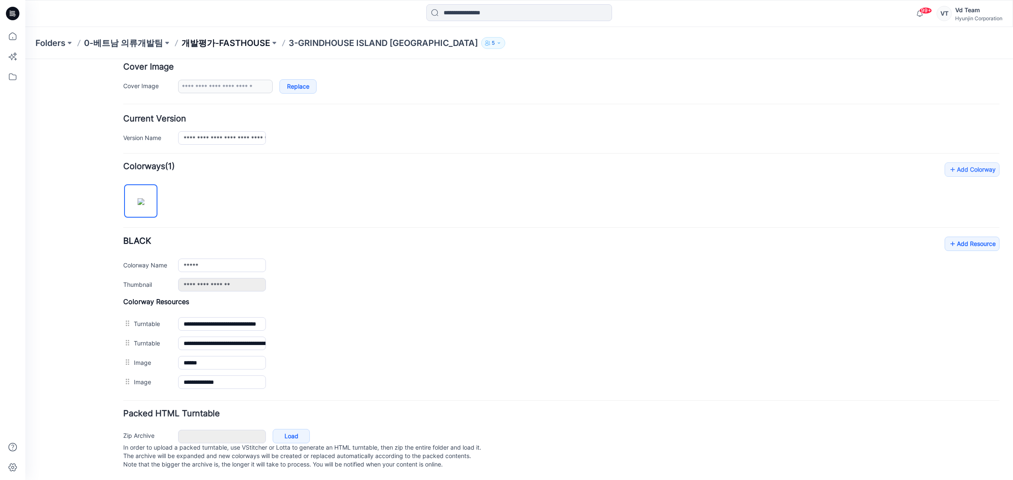
click at [252, 46] on p "개발평가-FASTHOUSE" at bounding box center [226, 43] width 89 height 12
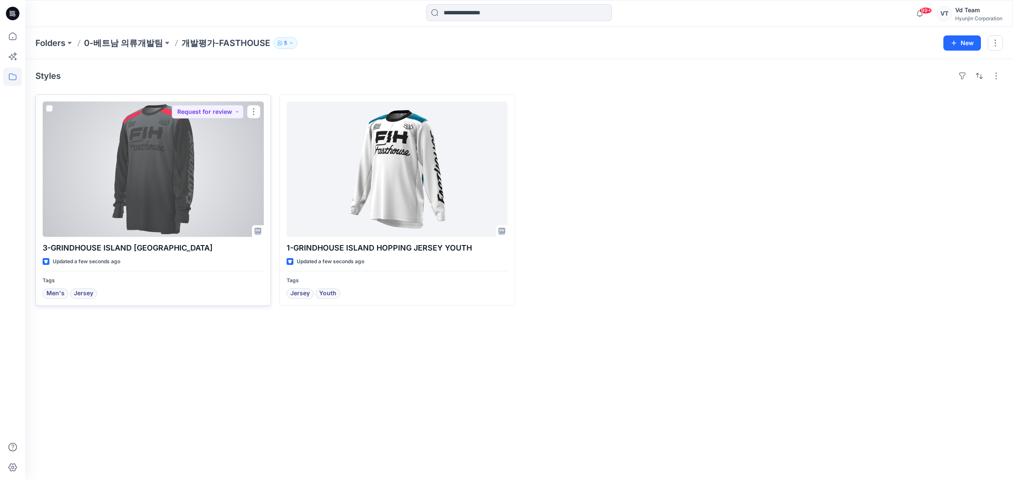
click at [207, 225] on div at bounding box center [153, 170] width 221 height 136
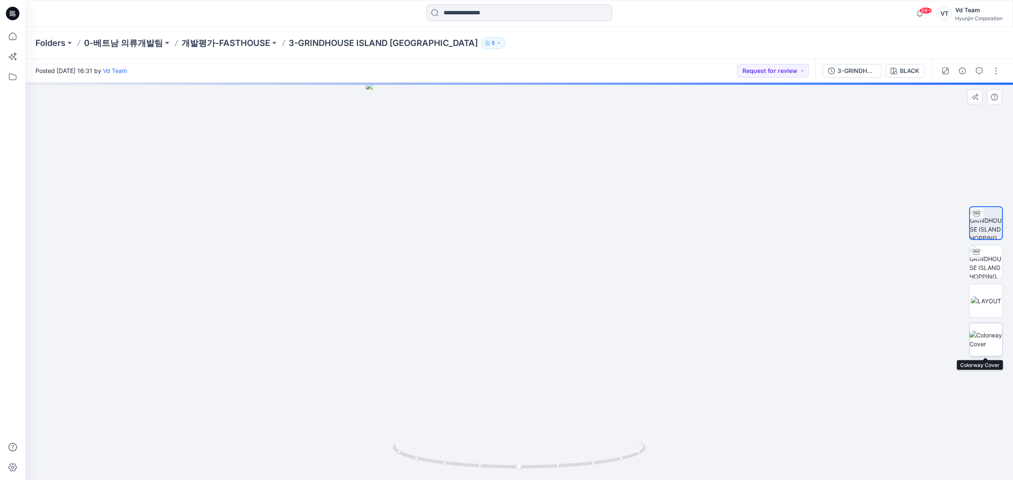
click at [991, 345] on img at bounding box center [986, 340] width 33 height 18
click at [984, 298] on img at bounding box center [986, 301] width 30 height 9
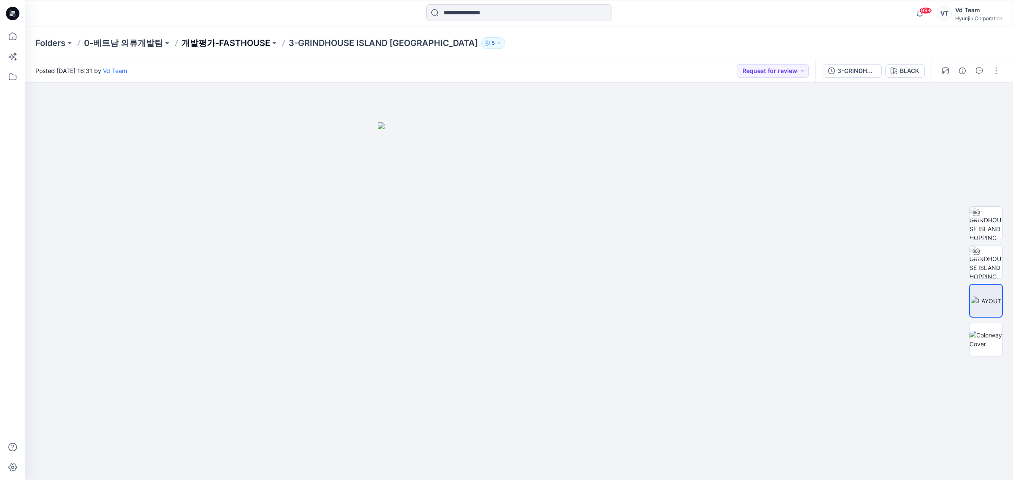
click at [252, 44] on p "개발평가-FASTHOUSE" at bounding box center [226, 43] width 89 height 12
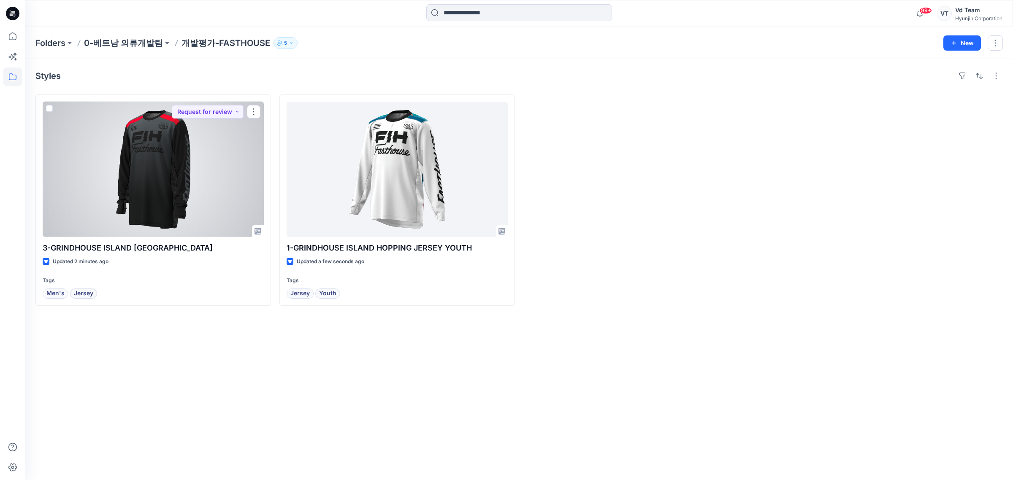
click at [174, 139] on div at bounding box center [153, 170] width 221 height 136
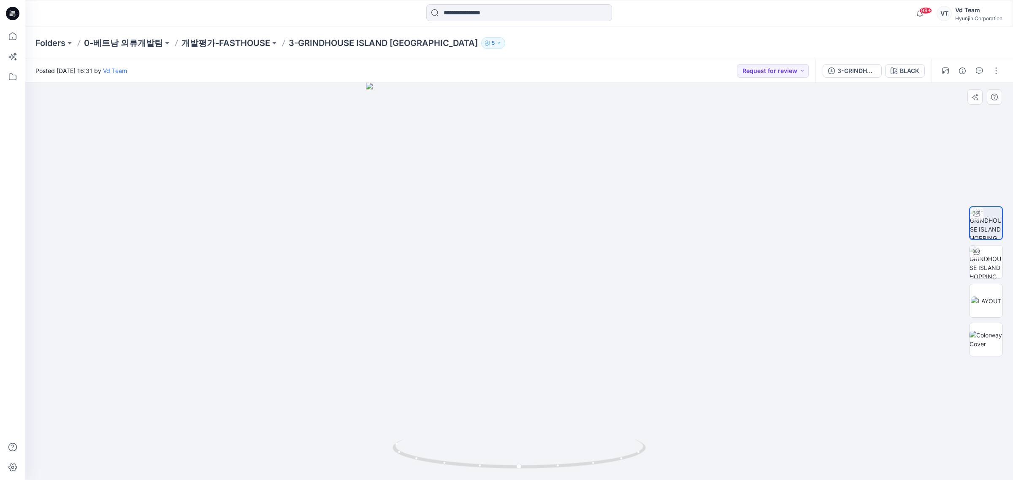
click at [1007, 250] on div at bounding box center [986, 281] width 54 height 211
click at [991, 263] on img at bounding box center [986, 262] width 33 height 33
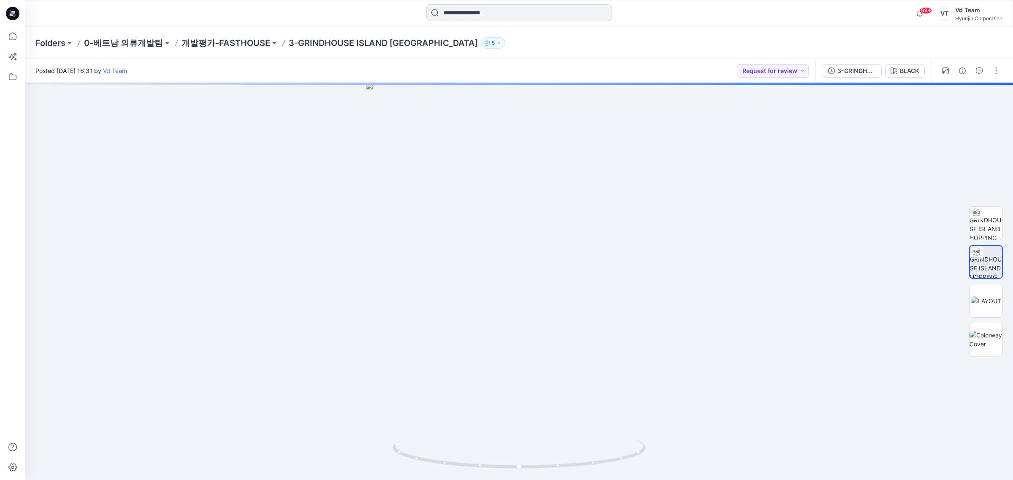
drag, startPoint x: 16, startPoint y: 13, endPoint x: 3, endPoint y: 13, distance: 12.3
click at [16, 11] on icon at bounding box center [13, 14] width 14 height 14
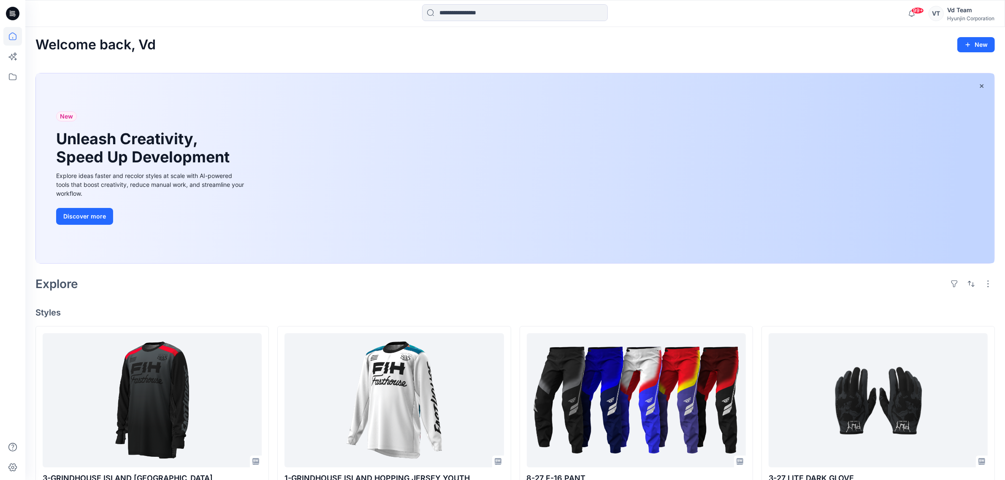
click at [177, 362] on div at bounding box center [152, 401] width 219 height 134
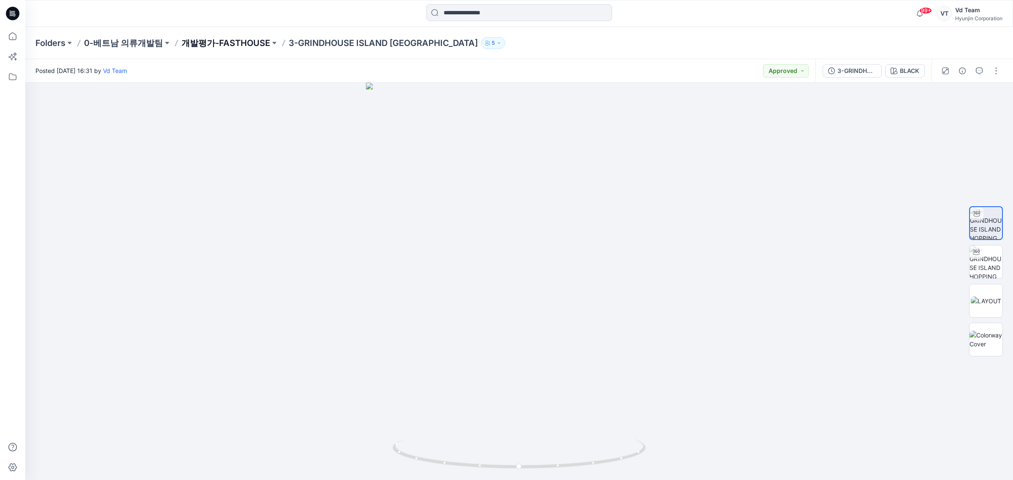
click at [225, 43] on p "개발평가-FASTHOUSE" at bounding box center [226, 43] width 89 height 12
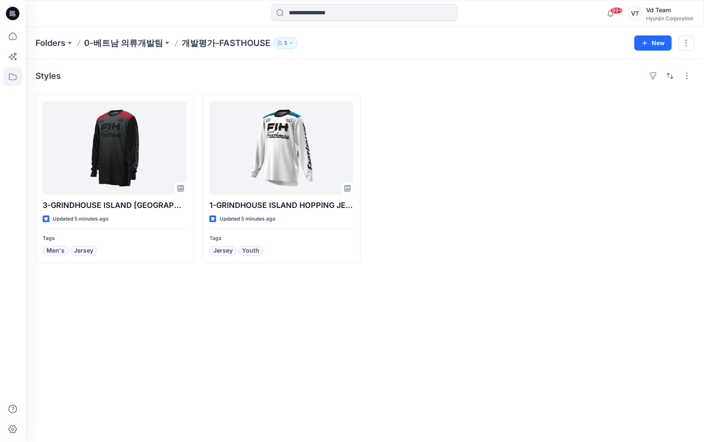
drag, startPoint x: 385, startPoint y: 410, endPoint x: 380, endPoint y: 416, distance: 6.9
click at [380, 416] on div "Styles 3-GRINDHOUSE ISLAND HOPPING JERSEY Updated 5 minutes ago Tags Men's Jers…" at bounding box center [364, 250] width 678 height 383
click at [442, 239] on div at bounding box center [448, 179] width 158 height 169
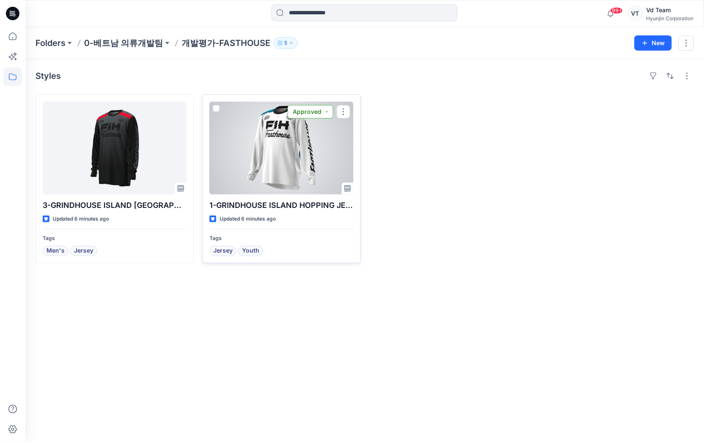
click at [302, 114] on button "Approved" at bounding box center [311, 112] width 46 height 14
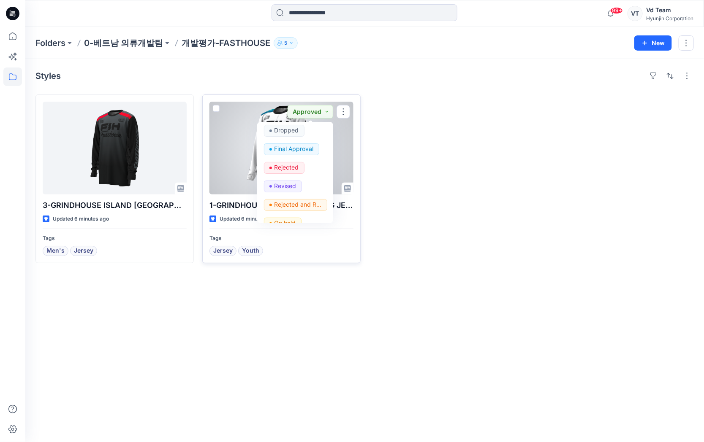
scroll to position [106, 0]
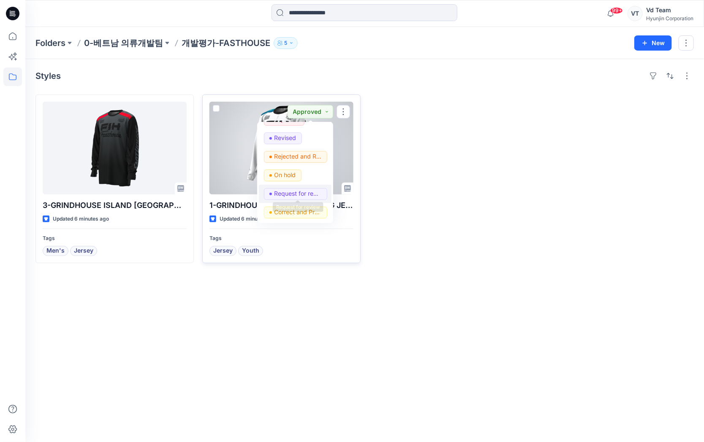
click at [296, 191] on p "Request for review" at bounding box center [297, 193] width 47 height 11
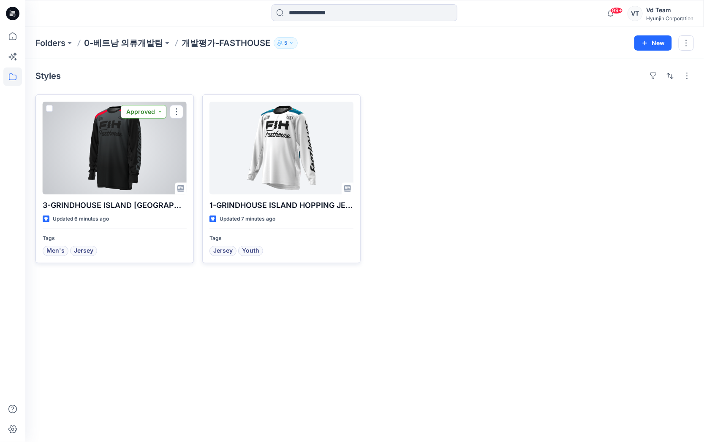
click at [140, 109] on button "Approved" at bounding box center [144, 112] width 46 height 14
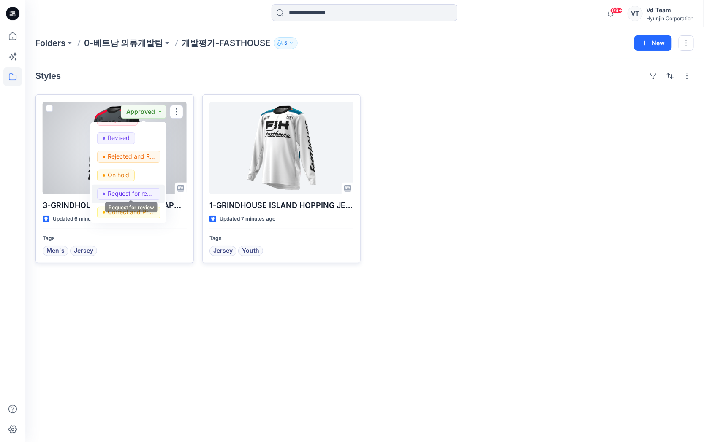
click at [143, 192] on p "Request for review" at bounding box center [131, 193] width 47 height 11
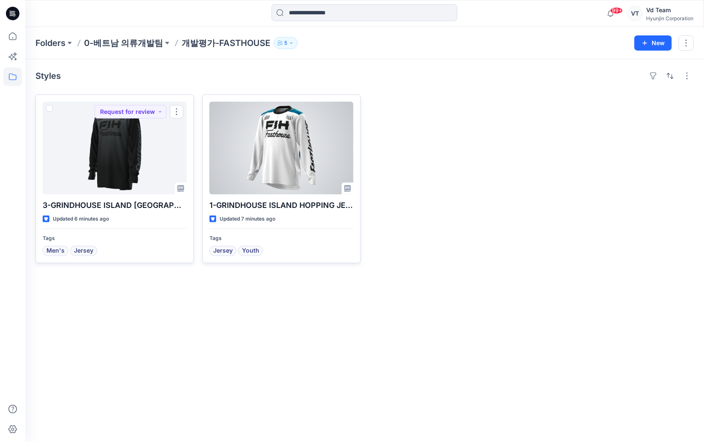
click at [497, 176] on div at bounding box center [448, 179] width 158 height 169
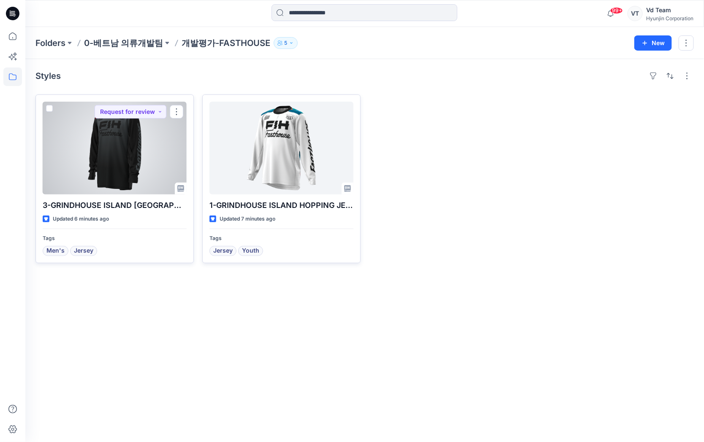
click at [159, 131] on div at bounding box center [115, 148] width 144 height 93
click at [177, 109] on button "button" at bounding box center [177, 112] width 14 height 14
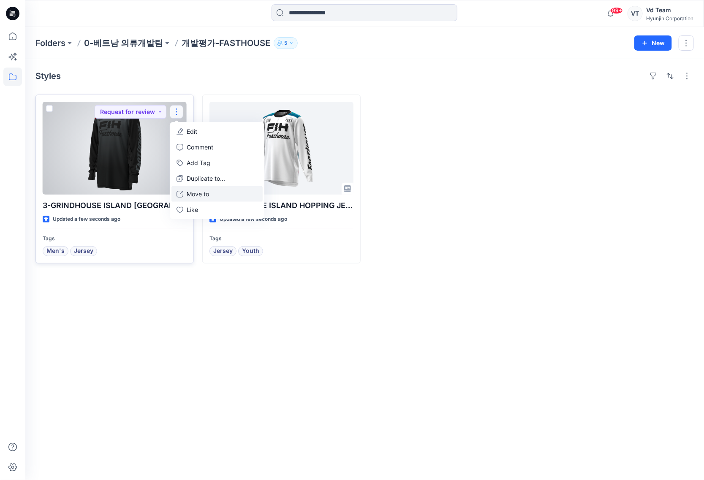
click at [209, 198] on button "Move to" at bounding box center [216, 194] width 91 height 16
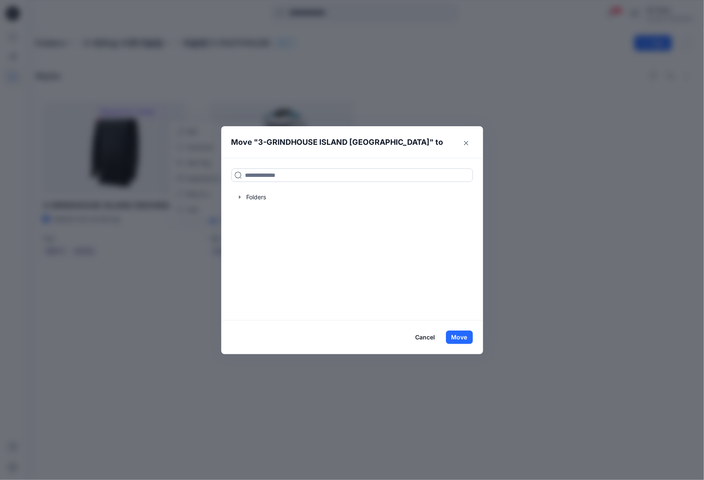
click at [344, 175] on input at bounding box center [351, 175] width 241 height 14
paste input "**********"
type input "**********"
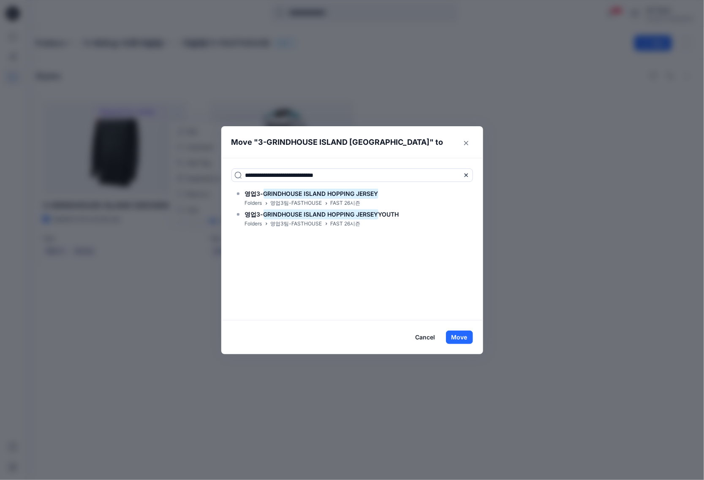
click at [401, 269] on div "**********" at bounding box center [352, 239] width 262 height 162
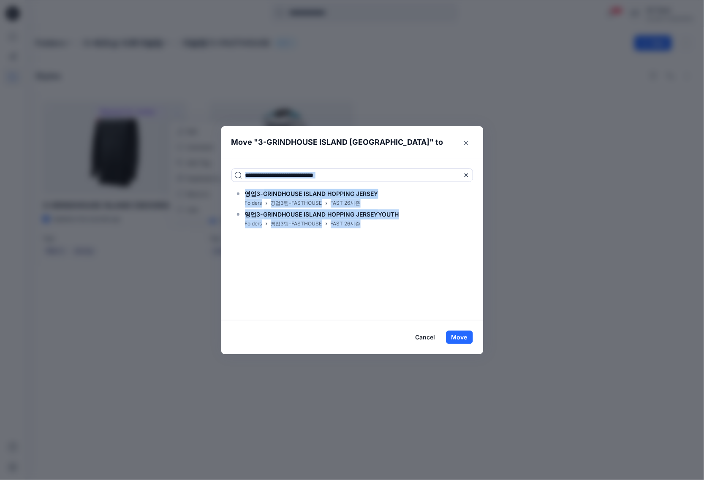
drag, startPoint x: 437, startPoint y: 263, endPoint x: 386, endPoint y: 198, distance: 82.4
click at [437, 262] on div "**********" at bounding box center [352, 239] width 262 height 162
click at [384, 195] on div "영업3- GRINDHOUSE ISLAND HOPPING JERSEY Folders 영업3팀-FASTHOUSE FAST 26시즌" at bounding box center [351, 198] width 241 height 19
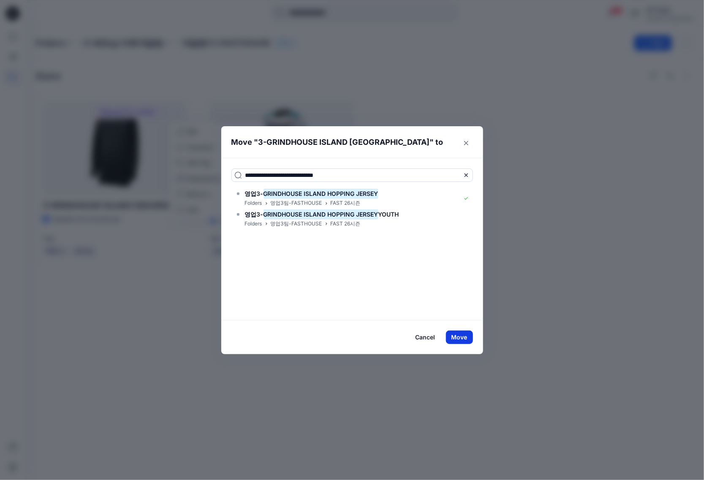
click at [467, 339] on button "Move" at bounding box center [459, 338] width 27 height 14
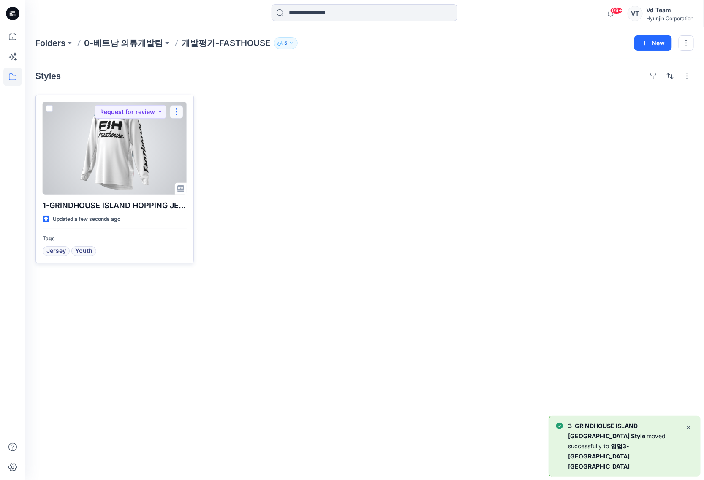
click at [179, 114] on button "button" at bounding box center [177, 112] width 14 height 14
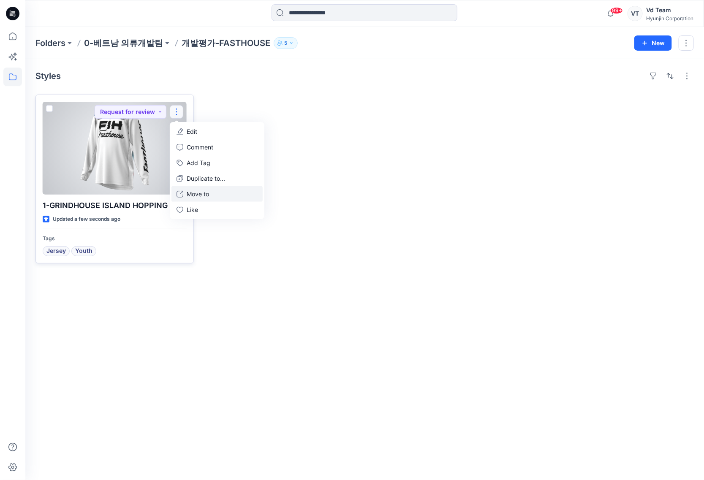
drag, startPoint x: 214, startPoint y: 174, endPoint x: 212, endPoint y: 193, distance: 19.1
click at [212, 193] on div "Edit Comment Add Tag Duplicate to... Move to Like" at bounding box center [217, 170] width 95 height 97
click at [212, 193] on button "Move to" at bounding box center [216, 194] width 91 height 16
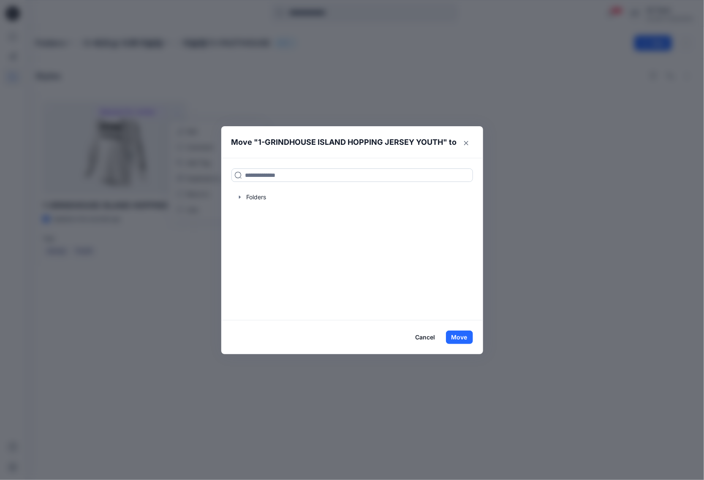
click at [298, 182] on input at bounding box center [351, 175] width 241 height 14
paste input "**********"
type input "**********"
click at [450, 247] on div "**********" at bounding box center [352, 239] width 262 height 162
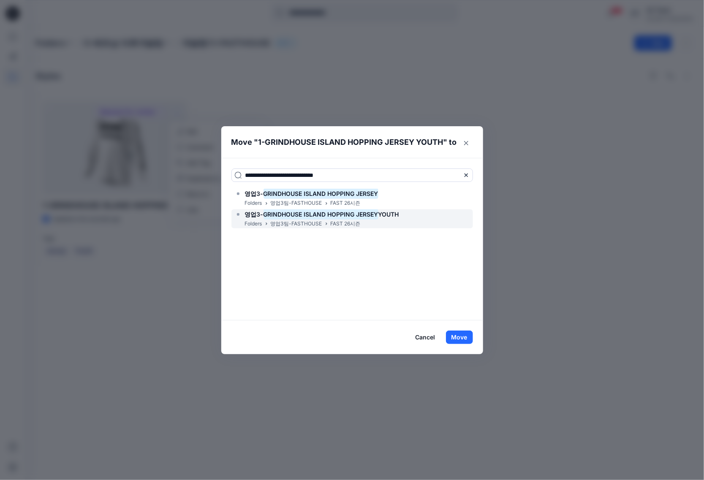
click at [421, 214] on div "영업3- GRINDHOUSE ISLAND HOPPING JERSEY YOUTH Folders 영업3팀-FASTHOUSE FAST 26시즌" at bounding box center [351, 218] width 241 height 19
click at [461, 340] on button "Move" at bounding box center [459, 338] width 27 height 14
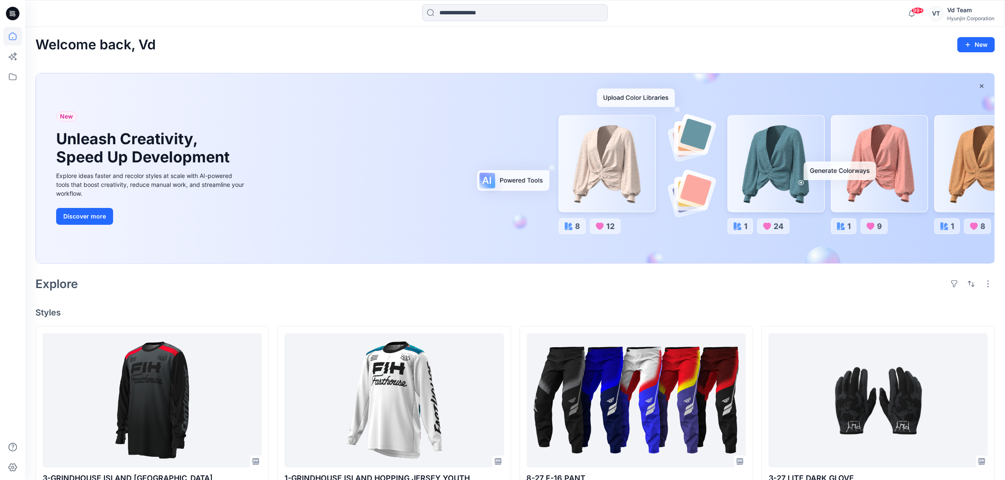
click at [288, 280] on div "Explore" at bounding box center [515, 284] width 960 height 20
click at [14, 81] on icon at bounding box center [12, 77] width 19 height 19
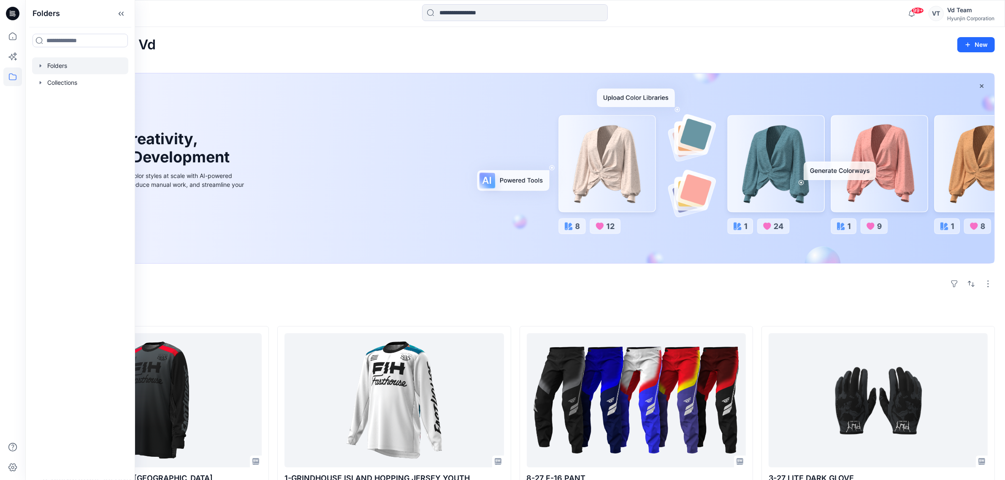
click at [37, 67] on icon "button" at bounding box center [40, 65] width 7 height 7
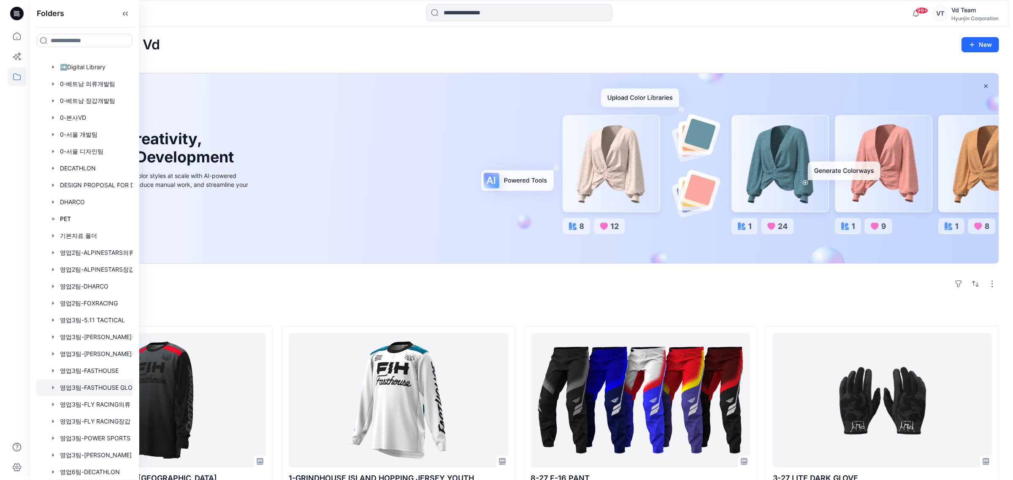
scroll to position [51, 0]
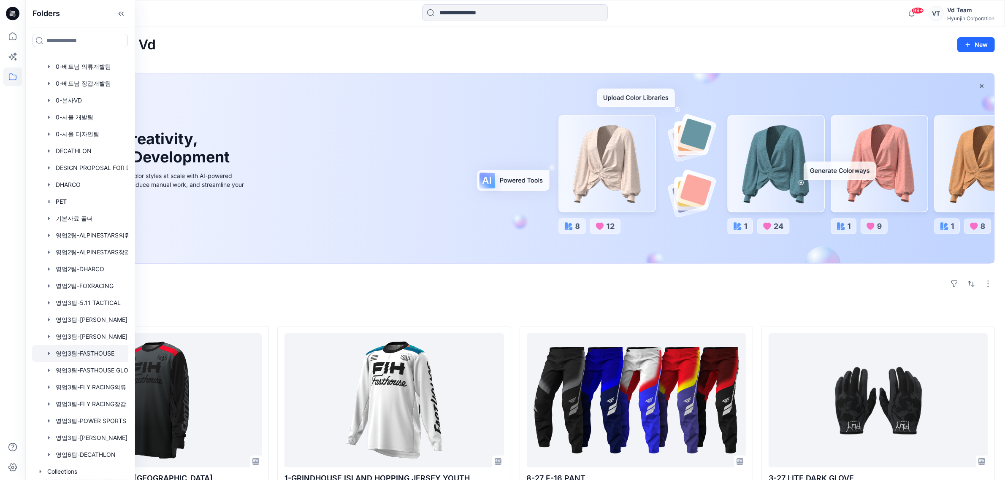
click at [102, 351] on div at bounding box center [91, 353] width 118 height 17
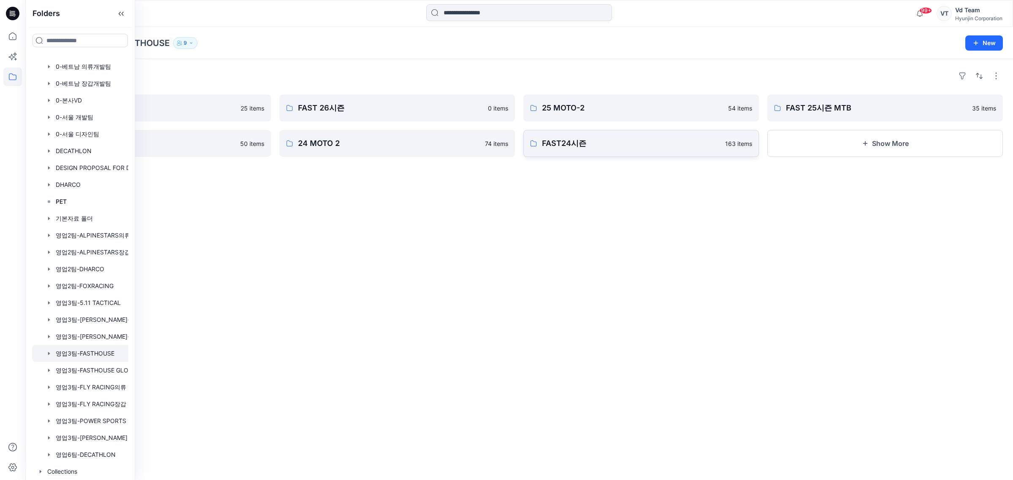
drag, startPoint x: 502, startPoint y: 355, endPoint x: 716, endPoint y: 156, distance: 292.1
click at [505, 353] on div "Folders 26 MOTO-2 25 items 25 MOTO-1 50 items FAST 26시즌 0 items 24 MOTO 2 74 it…" at bounding box center [519, 269] width 988 height 421
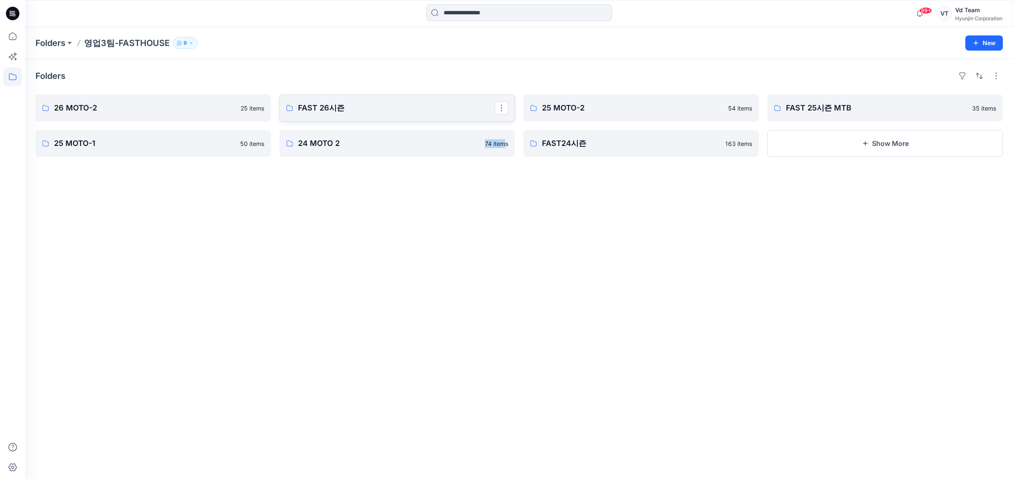
click at [423, 106] on p "FAST 26시즌" at bounding box center [396, 108] width 197 height 12
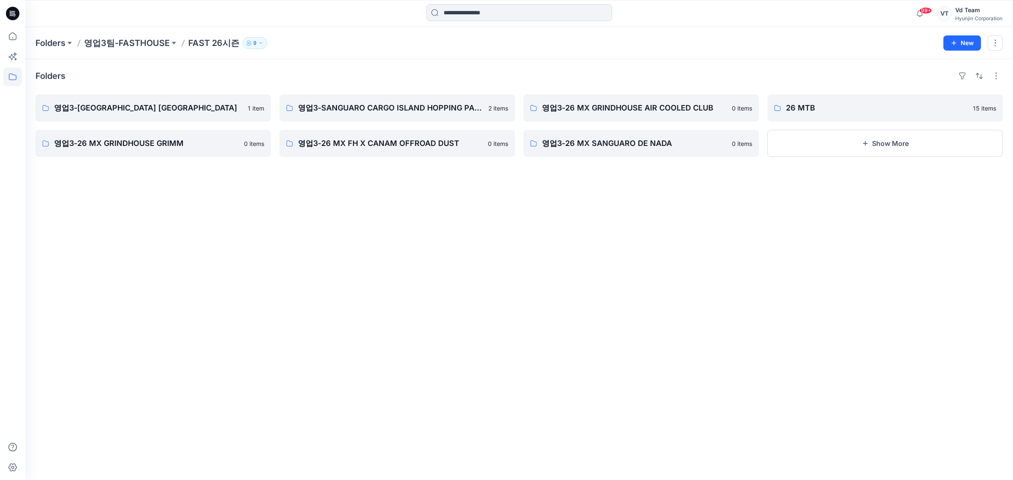
drag, startPoint x: 355, startPoint y: 319, endPoint x: 249, endPoint y: 222, distance: 144.0
click at [355, 319] on div "Folders 영업3-[GEOGRAPHIC_DATA] [GEOGRAPHIC_DATA] 1 item 영업3-26 MX GRINDHOUSE GRI…" at bounding box center [519, 269] width 988 height 421
click at [972, 50] on div "Folders 영업3팀-FASTHOUSE FAST 26시즌 9 New" at bounding box center [519, 43] width 988 height 32
click at [968, 39] on button "New" at bounding box center [963, 42] width 38 height 15
click at [954, 77] on button "New Folder" at bounding box center [943, 81] width 73 height 16
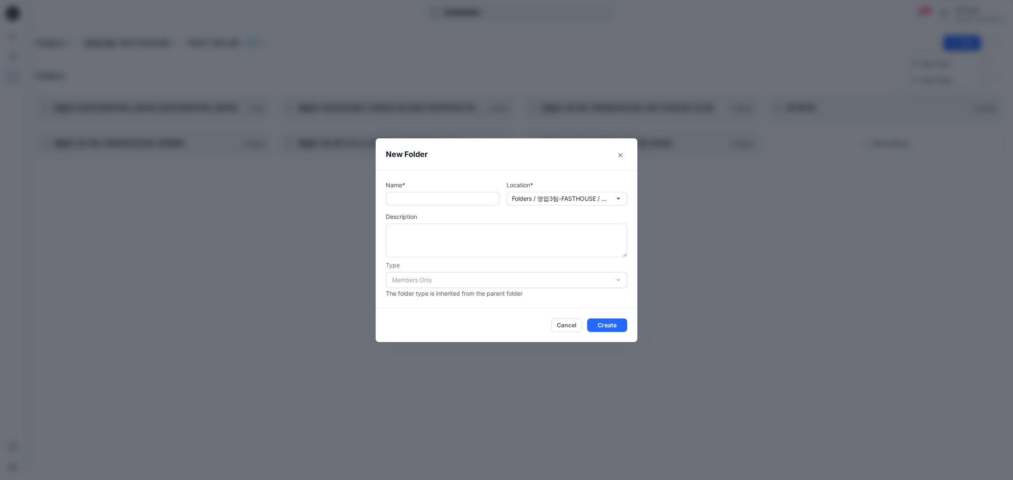
click at [439, 192] on input "text" at bounding box center [443, 199] width 114 height 14
paste input "**********"
type input "**********"
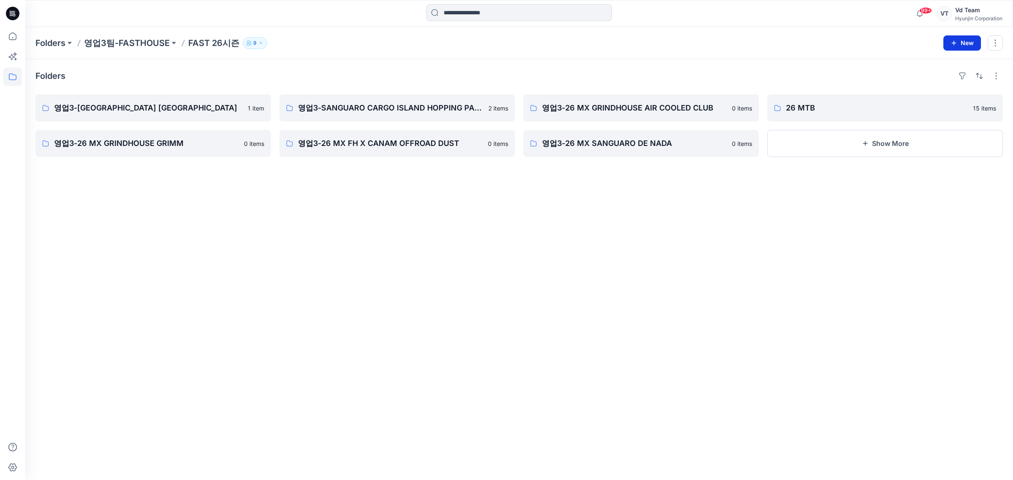
click at [969, 41] on button "New" at bounding box center [963, 42] width 38 height 15
click at [940, 81] on p "New Folder" at bounding box center [937, 80] width 31 height 9
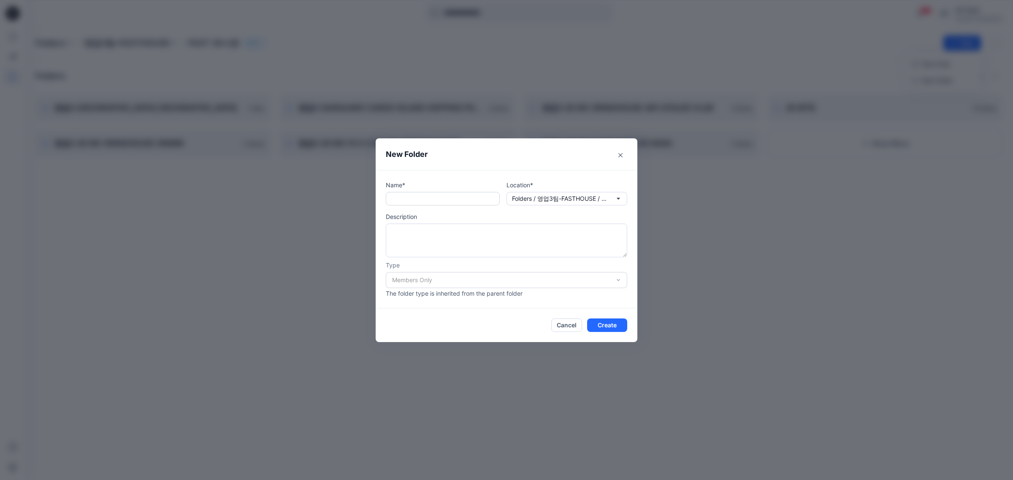
click at [461, 201] on input "text" at bounding box center [443, 199] width 114 height 14
paste input "**********"
type input "**********"
click at [608, 331] on button "Create" at bounding box center [607, 326] width 40 height 14
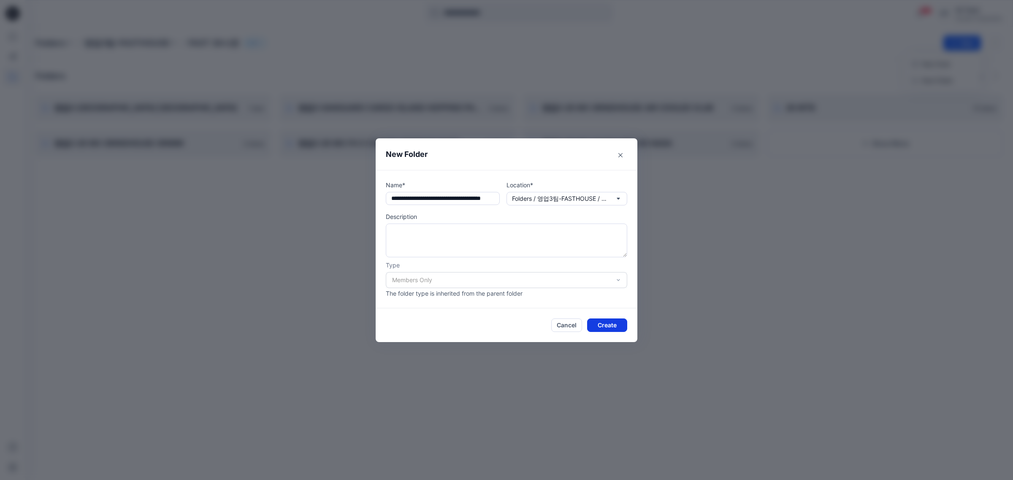
scroll to position [0, 0]
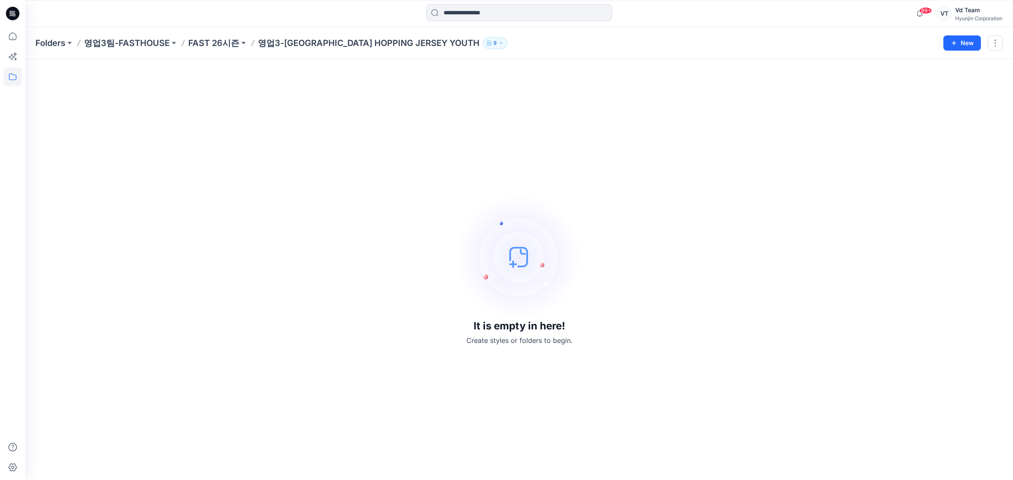
drag, startPoint x: 209, startPoint y: 44, endPoint x: 190, endPoint y: 51, distance: 20.0
click at [209, 45] on p "FAST 26시즌" at bounding box center [213, 43] width 51 height 12
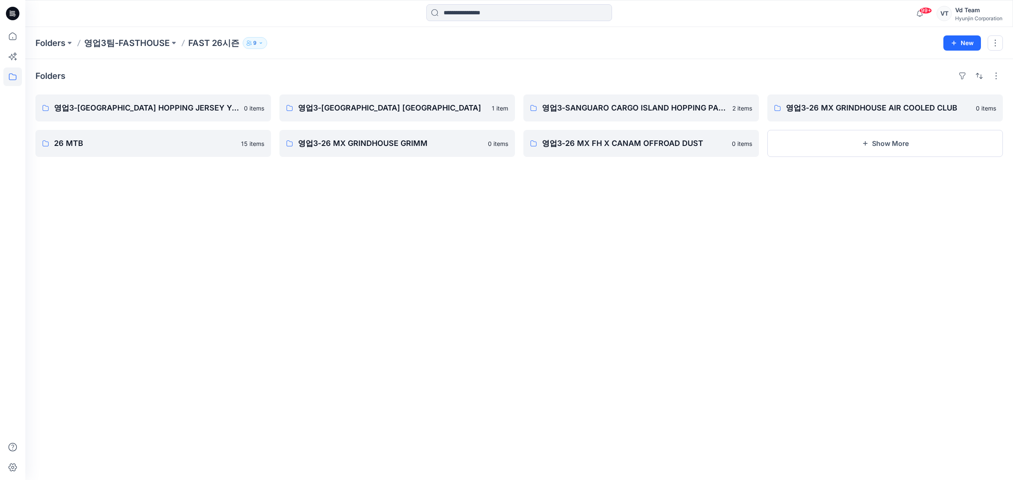
click at [479, 225] on div "Folders 영업3-[GEOGRAPHIC_DATA] HOPPING JERSEY YOUTH 0 items 26 MTB 15 items 영업3-…" at bounding box center [519, 269] width 988 height 421
click at [841, 144] on button "Show More" at bounding box center [886, 143] width 236 height 27
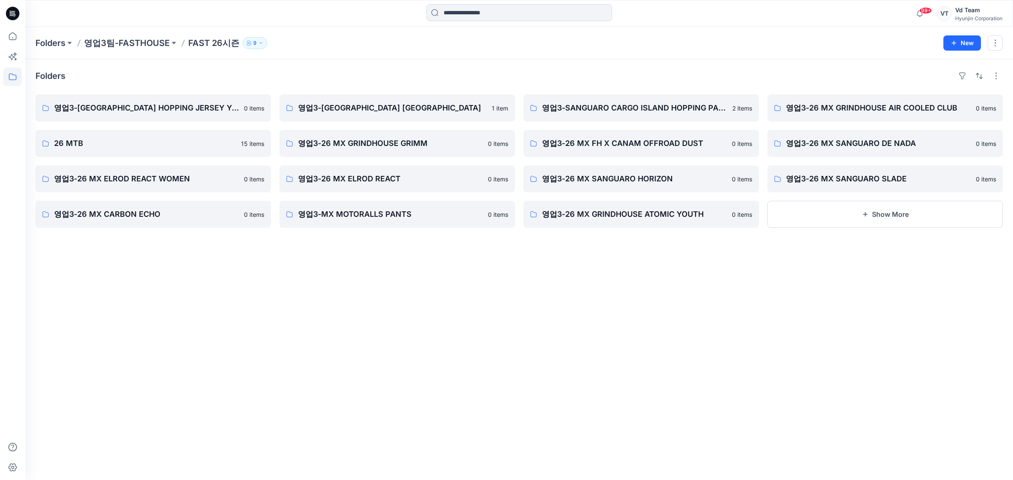
click at [488, 331] on div "Folders 영업3-[GEOGRAPHIC_DATA] HOPPING JERSEY YOUTH 0 items 26 MTB 15 items 영업3-…" at bounding box center [519, 269] width 988 height 421
click at [416, 103] on p "영업3-[GEOGRAPHIC_DATA] [GEOGRAPHIC_DATA]" at bounding box center [396, 108] width 197 height 12
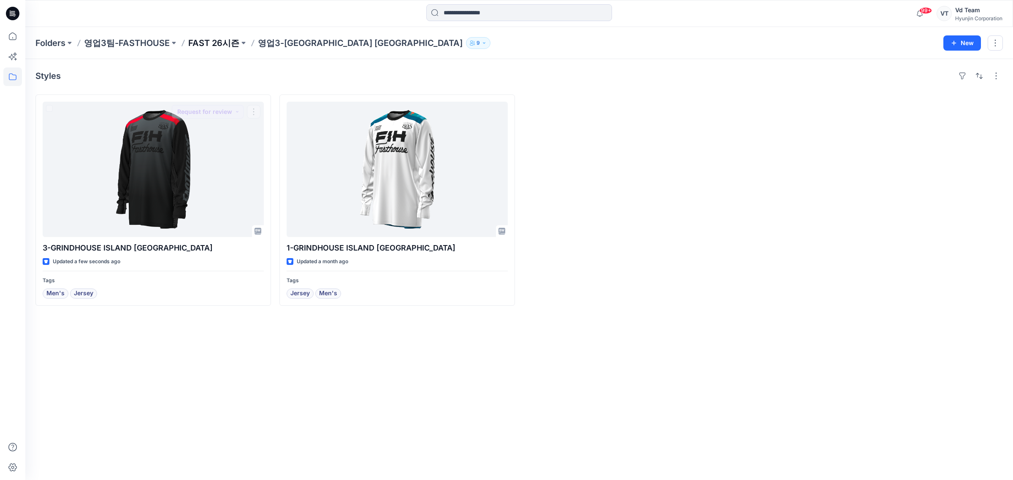
click at [199, 38] on p "FAST 26시즌" at bounding box center [213, 43] width 51 height 12
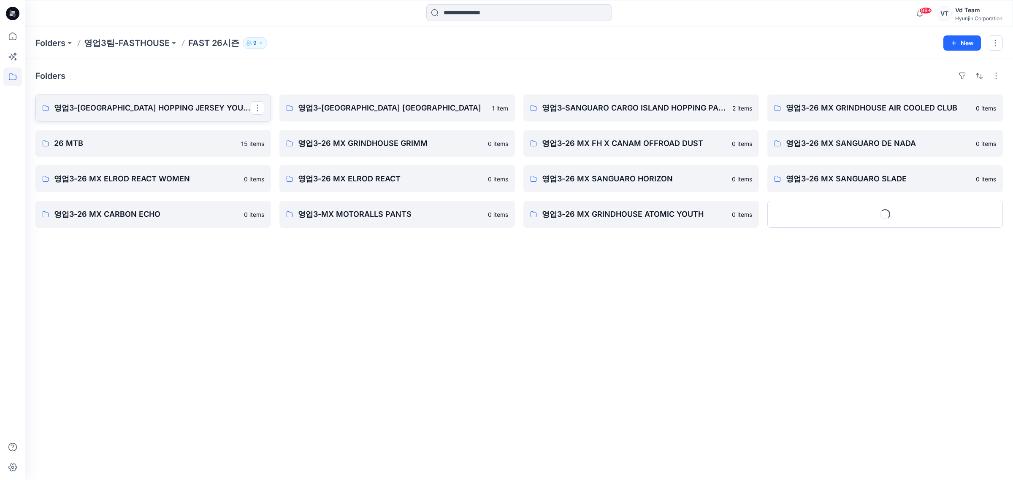
click at [189, 117] on link "영업3-[GEOGRAPHIC_DATA] HOPPING JERSEY YOUTH" at bounding box center [153, 108] width 236 height 27
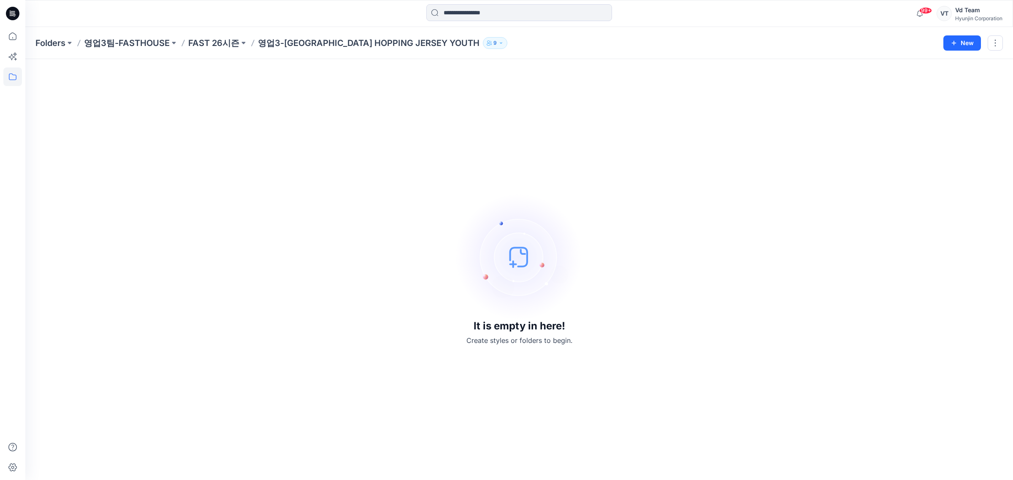
click at [362, 108] on div "It is empty in here! Create styles or folders to begin." at bounding box center [519, 269] width 968 height 401
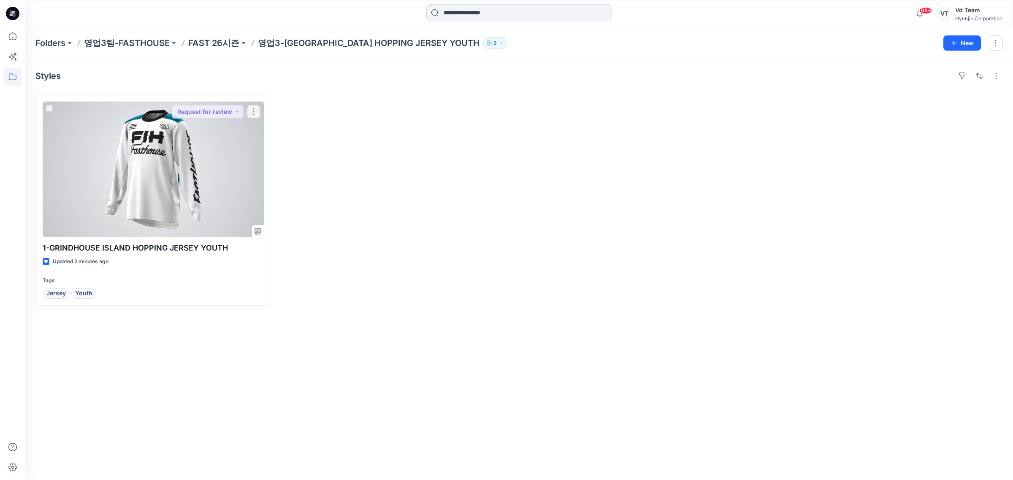
drag, startPoint x: 225, startPoint y: 140, endPoint x: 233, endPoint y: 139, distance: 8.5
click at [225, 140] on div at bounding box center [153, 170] width 221 height 136
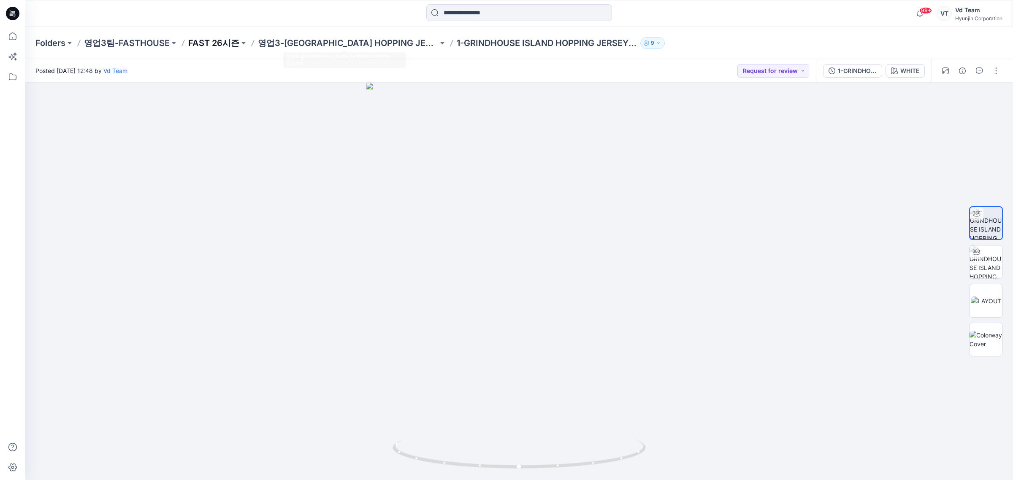
click at [220, 38] on p "FAST 26시즌" at bounding box center [213, 43] width 51 height 12
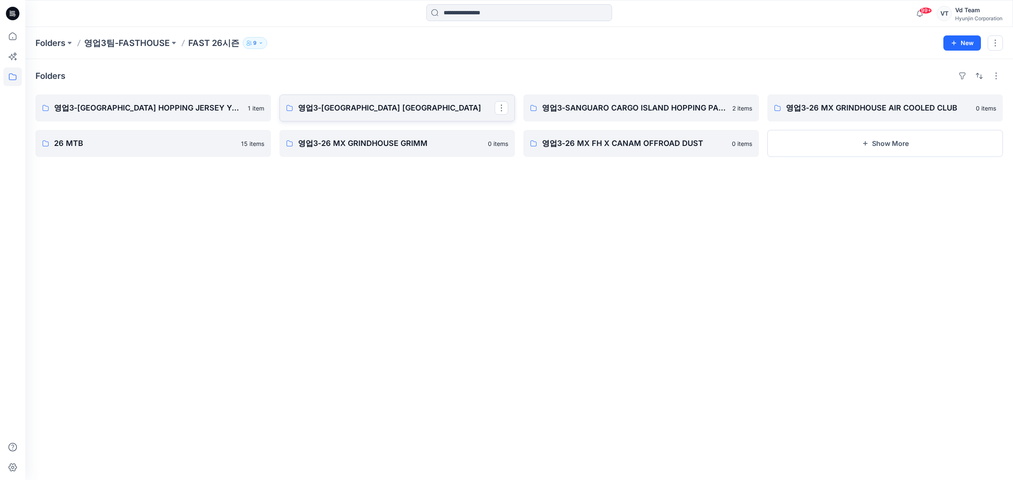
click at [314, 116] on link "영업3-[GEOGRAPHIC_DATA] [GEOGRAPHIC_DATA]" at bounding box center [397, 108] width 236 height 27
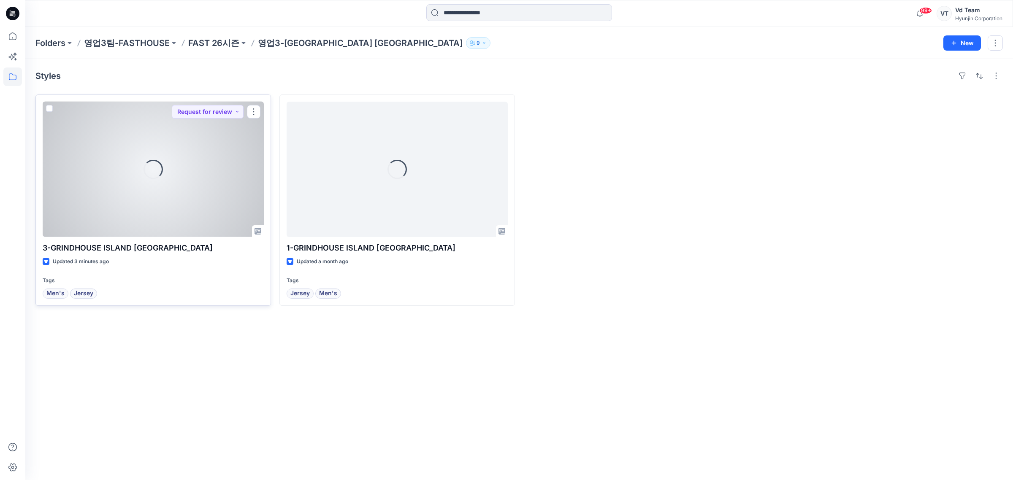
click at [215, 210] on div "Loading..." at bounding box center [153, 170] width 221 height 136
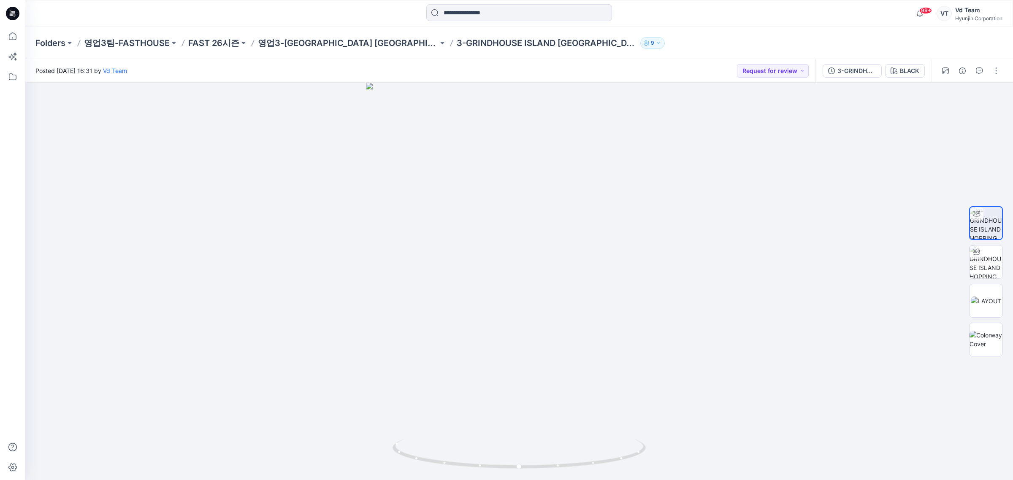
click at [5, 14] on div at bounding box center [12, 13] width 27 height 27
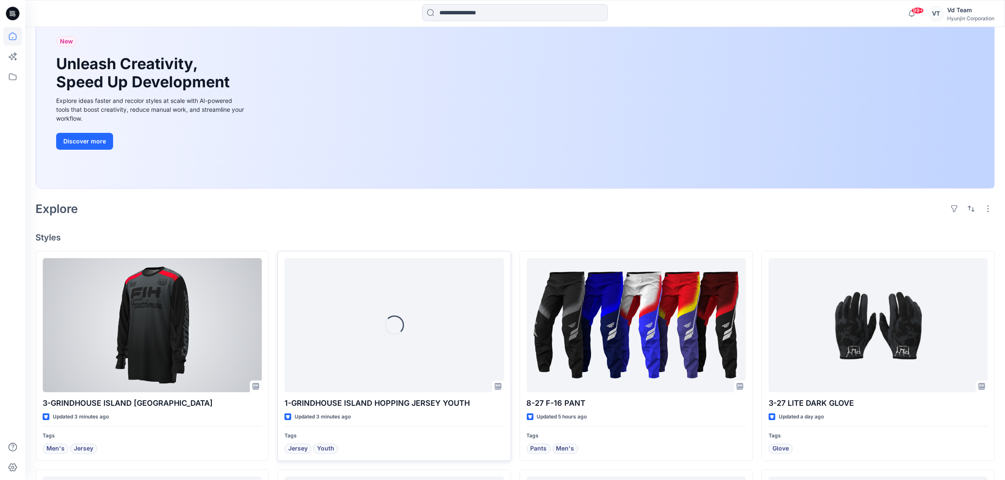
scroll to position [158, 0]
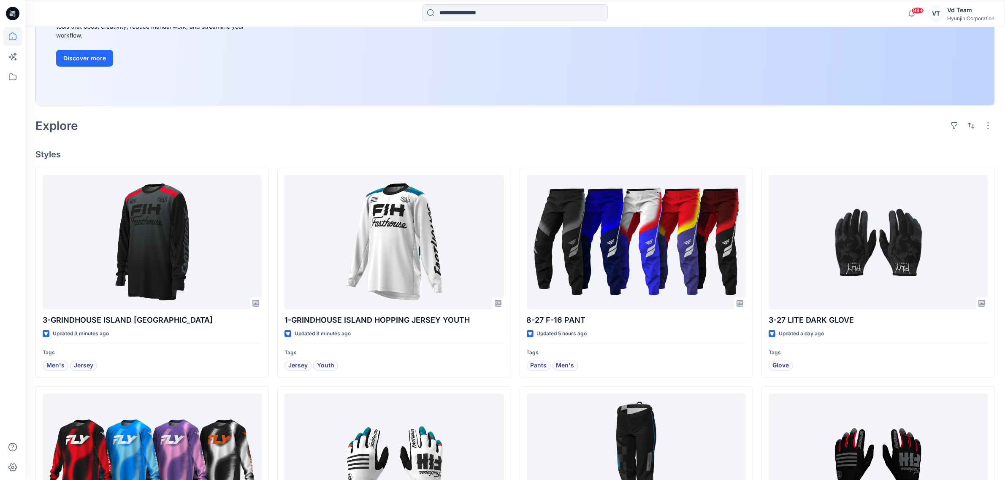
click at [849, 136] on div "Welcome back, Vd New New Unleash Creativity, Speed Up Development Explore ideas…" at bounding box center [515, 362] width 980 height 987
click at [569, 136] on div "Welcome back, Vd New New Unleash Creativity, Speed Up Development Explore ideas…" at bounding box center [515, 362] width 980 height 987
